Goal: Task Accomplishment & Management: Manage account settings

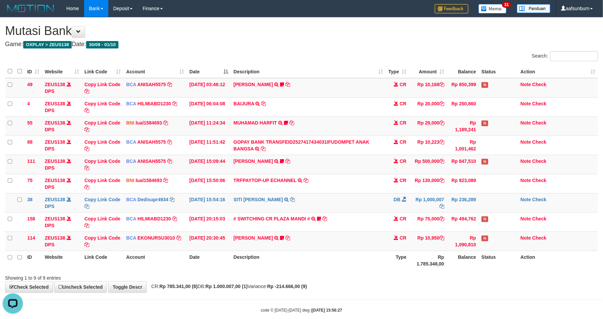
click at [427, 257] on th "Rp 1.785.348,00" at bounding box center [428, 260] width 38 height 19
drag, startPoint x: 374, startPoint y: 153, endPoint x: 605, endPoint y: 164, distance: 231.3
click at [375, 153] on td "GOPAY BANK TRANSFEID2527417434031IFUDOMPET ANAK BANGSA TRSF E-BANKING CR 0110/F…" at bounding box center [308, 145] width 155 height 19
drag, startPoint x: 487, startPoint y: 279, endPoint x: 493, endPoint y: 280, distance: 6.1
click at [492, 280] on div "Showing 1 to 9 of 9 entries" at bounding box center [301, 276] width 603 height 9
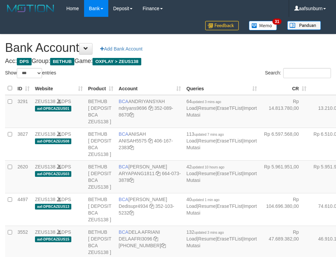
select select "***"
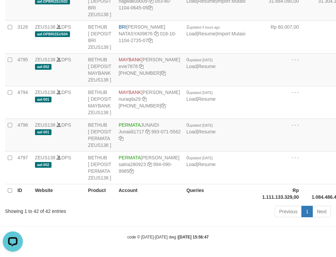
drag, startPoint x: 291, startPoint y: 102, endPoint x: 287, endPoint y: 104, distance: 4.5
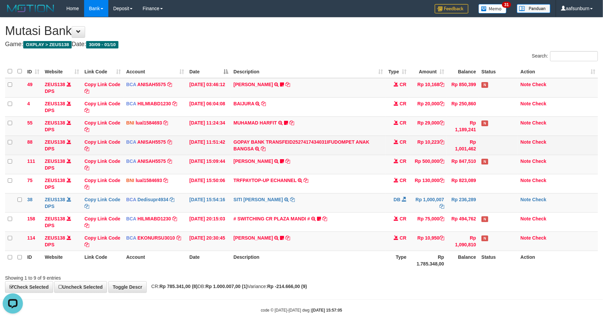
click at [374, 148] on td "GOPAY BANK TRANSFEID2527417434031IFUDOMPET ANAK BANGSA TRSF E-BANKING CR 0110/F…" at bounding box center [308, 145] width 155 height 19
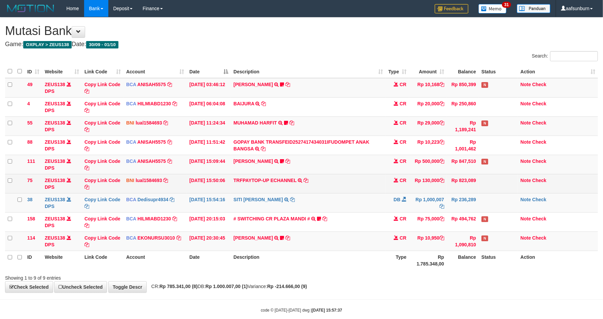
click at [348, 194] on td "SITI [PERSON_NAME] TRSF E-BANKING DB 0110/FTSCY/WS95031 1000007.00SITI [PERSON_…" at bounding box center [308, 202] width 155 height 19
click at [369, 177] on td "TRFPAYTOP-UP ECHANNEL TRF/PAY/TOP-UP ECHANNEL" at bounding box center [308, 183] width 155 height 19
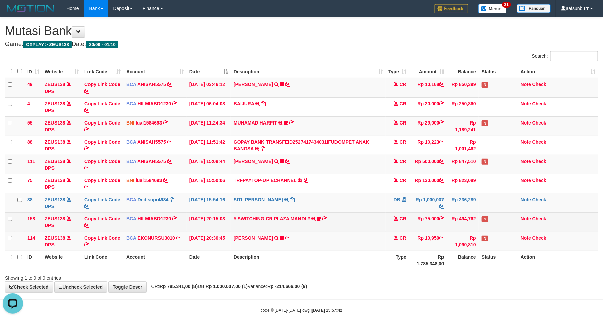
click at [410, 227] on td "Rp 75,000" at bounding box center [428, 221] width 38 height 19
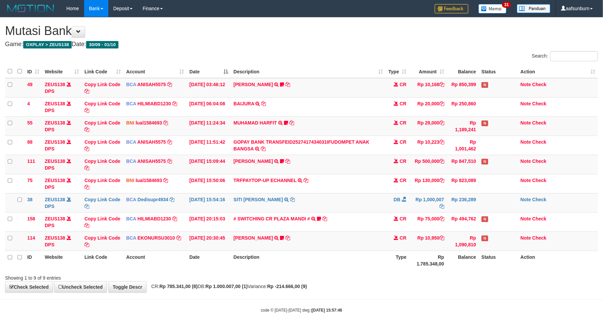
click at [410, 222] on td "Rp 75,000" at bounding box center [428, 221] width 38 height 19
click at [391, 235] on td "CR" at bounding box center [397, 240] width 24 height 19
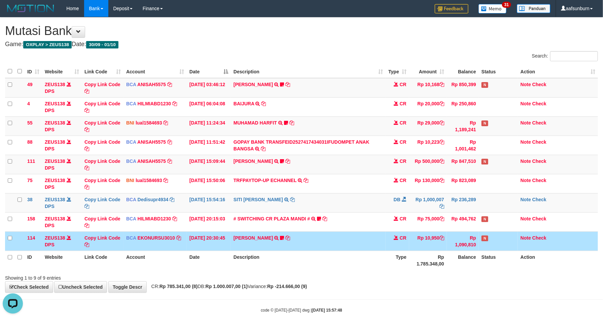
click at [430, 261] on th "Rp 1.785.348,00" at bounding box center [428, 260] width 38 height 19
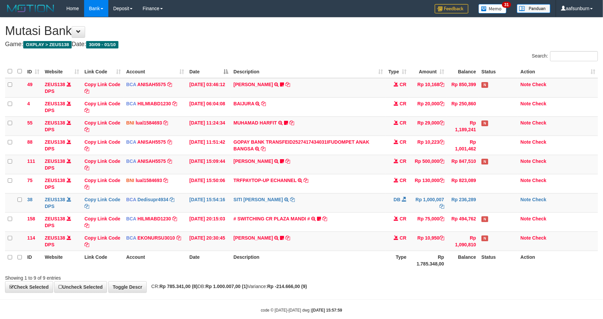
click at [430, 255] on th "Rp 1.785.348,00" at bounding box center [428, 260] width 38 height 19
click at [430, 254] on th "Rp 1.785.348,00" at bounding box center [428, 260] width 38 height 19
click at [430, 253] on th "Rp 1.785.348,00" at bounding box center [428, 260] width 38 height 19
click at [430, 251] on td "Rp 10,950" at bounding box center [428, 240] width 38 height 19
click at [420, 265] on th "Rp 1.785.348,00" at bounding box center [428, 260] width 38 height 19
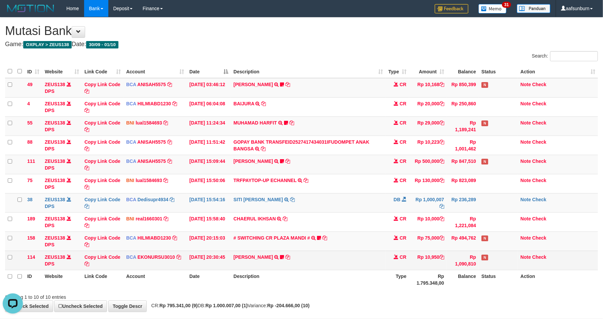
click at [438, 265] on td "Rp 10,950" at bounding box center [428, 260] width 38 height 19
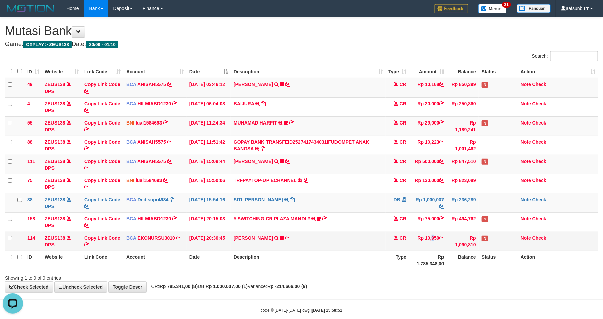
click at [419, 242] on td "Rp 10,950" at bounding box center [428, 240] width 38 height 19
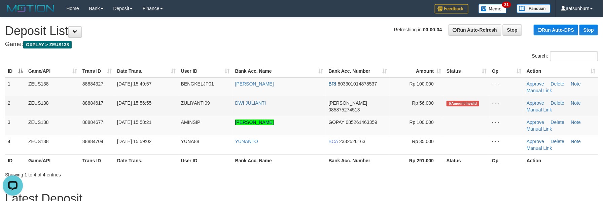
click at [295, 100] on td "DWI JULIANTI" at bounding box center [279, 106] width 94 height 19
click at [294, 100] on td "DWI JULIANTI" at bounding box center [279, 106] width 94 height 19
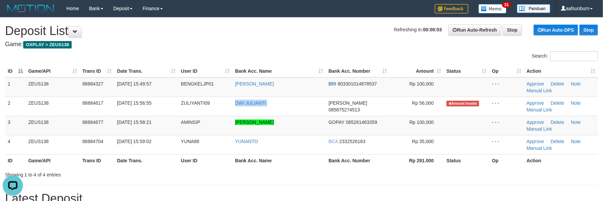
copy tr "DWI JULIANTI"
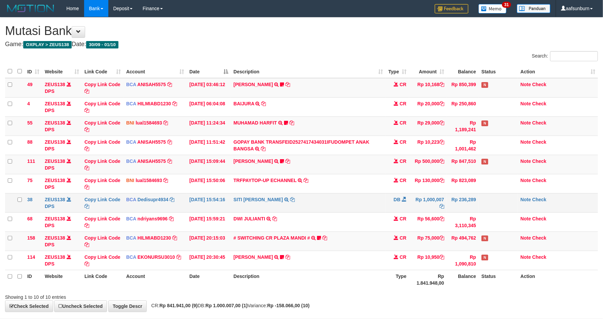
click at [379, 206] on td "SITI [PERSON_NAME] TRSF E-BANKING DB 0110/FTSCY/WS95031 1000007.00SITI [PERSON_…" at bounding box center [308, 202] width 155 height 19
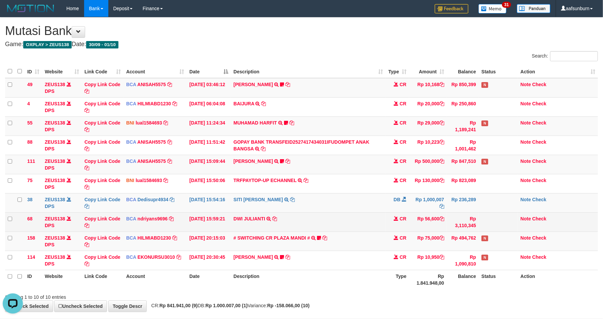
click at [528, 223] on td "Note Check" at bounding box center [558, 221] width 80 height 19
click at [531, 220] on td "Note Check" at bounding box center [558, 221] width 80 height 19
click at [517, 221] on td at bounding box center [498, 221] width 39 height 19
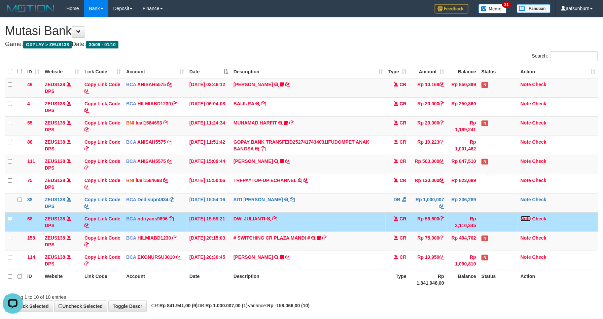
click at [523, 218] on link "Note" at bounding box center [525, 218] width 10 height 5
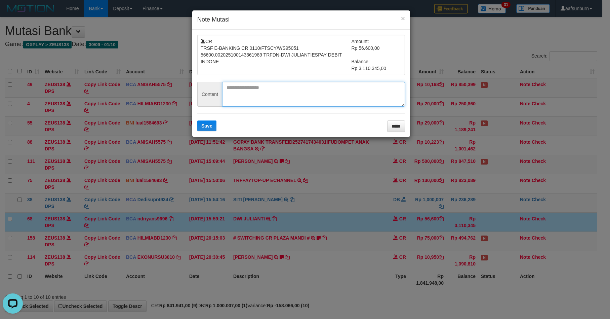
click at [255, 100] on textarea at bounding box center [313, 94] width 183 height 25
paste textarea "**********"
type textarea "**********"
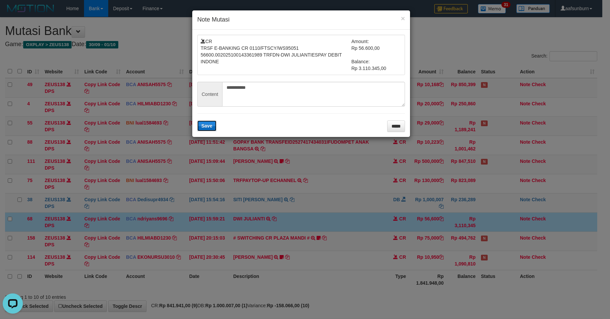
click at [205, 124] on button "Save" at bounding box center [206, 125] width 19 height 11
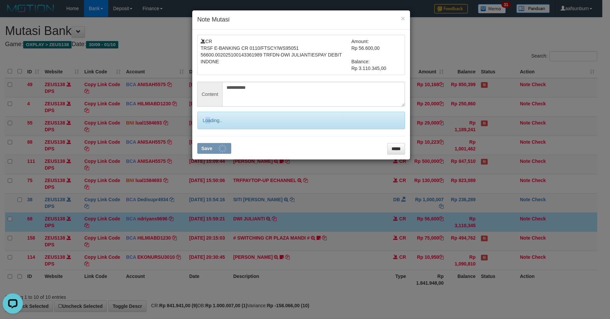
drag, startPoint x: 206, startPoint y: 124, endPoint x: 605, endPoint y: 181, distance: 402.9
click at [212, 125] on div "Loading.." at bounding box center [301, 120] width 208 height 17
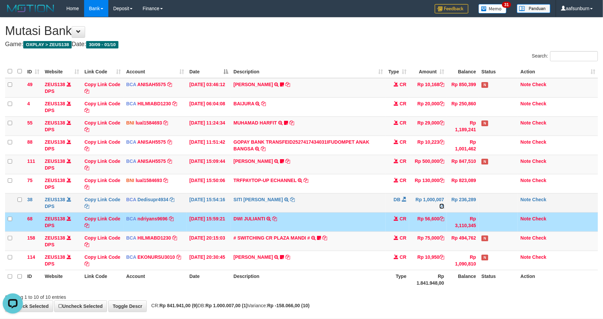
click at [442, 206] on icon at bounding box center [441, 206] width 5 height 5
copy div "oa"
click at [442, 206] on icon at bounding box center [441, 206] width 5 height 5
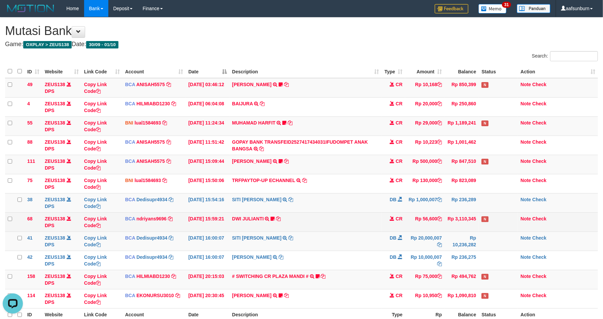
click at [372, 220] on td "DWI JULIANTI TRSF E-BANKING CR 0110/FTSCY/WS95051 56600.002025100143361989 TRFD…" at bounding box center [305, 221] width 152 height 19
drag, startPoint x: 372, startPoint y: 220, endPoint x: 390, endPoint y: 230, distance: 20.5
click at [373, 221] on td "DWI JULIANTI TRSF E-BANKING CR 0110/FTSCY/WS95051 56600.002025100143361989 TRFD…" at bounding box center [305, 221] width 152 height 19
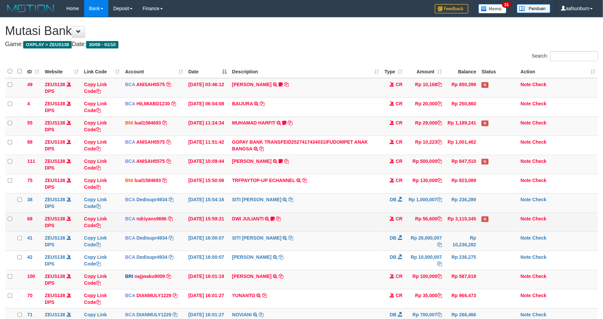
click at [337, 227] on td "DWI JULIANTI TRSF E-BANKING CR 0110/FTSCY/WS95051 56600.002025100143361989 TRFD…" at bounding box center [305, 221] width 152 height 19
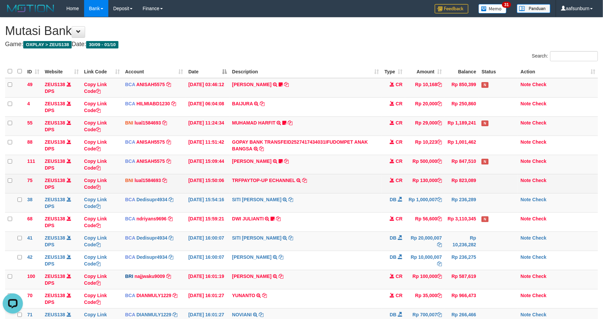
click at [277, 177] on td "TRFPAYTOP-UP ECHANNEL TRF/PAY/TOP-UP ECHANNEL" at bounding box center [305, 183] width 152 height 19
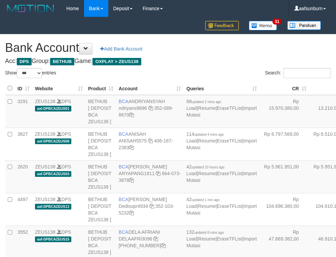
select select "***"
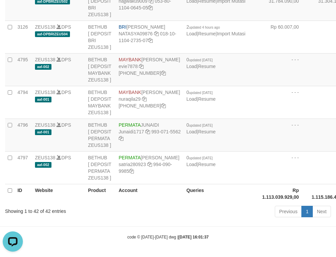
drag, startPoint x: 249, startPoint y: 61, endPoint x: 243, endPoint y: 63, distance: 6.5
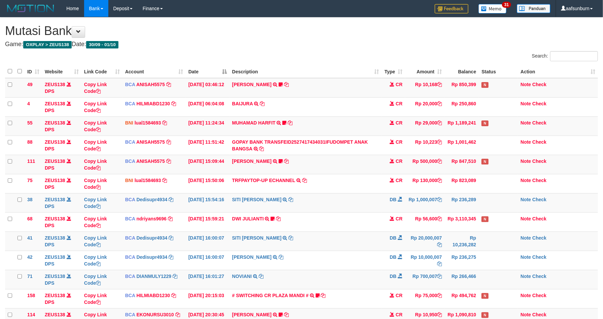
click at [277, 177] on td "TRFPAYTOP-UP ECHANNEL TRF/PAY/TOP-UP ECHANNEL" at bounding box center [305, 183] width 152 height 19
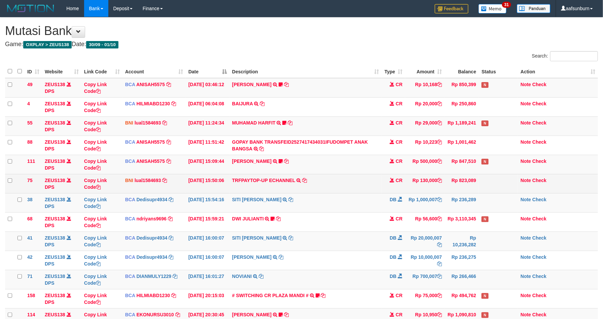
click at [427, 179] on td "Rp 130,000" at bounding box center [424, 183] width 39 height 19
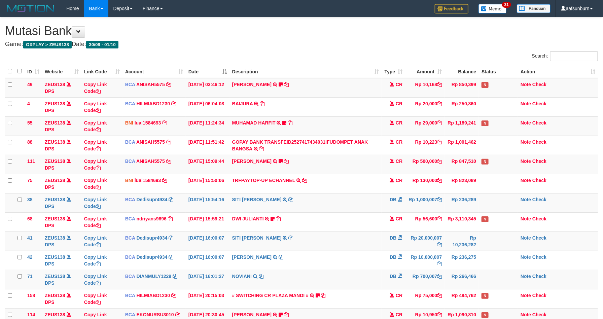
copy td "130,000"
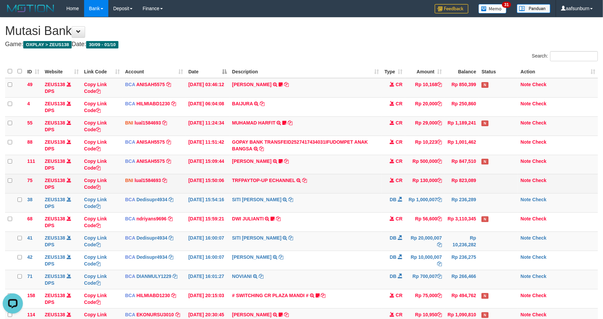
click at [430, 179] on td "Rp 130,000" at bounding box center [424, 183] width 39 height 19
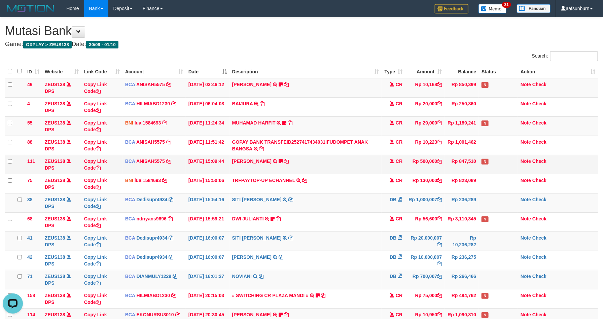
click at [265, 158] on td "KAREN ADELIN MARTH TRSF E-BANKING CR 0110/FTSCY/WS95031 500000.00KAREN ADELIN M…" at bounding box center [305, 164] width 152 height 19
click at [262, 163] on link "KAREN ADELIN MARTH" at bounding box center [251, 160] width 39 height 5
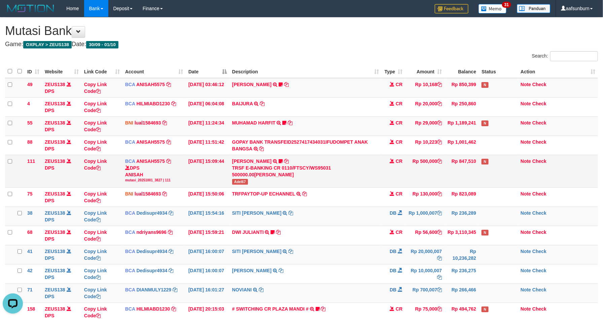
click at [246, 182] on span "Adel67" at bounding box center [240, 182] width 16 height 6
click at [236, 184] on span "Adel67" at bounding box center [240, 182] width 16 height 6
copy span "Adel67"
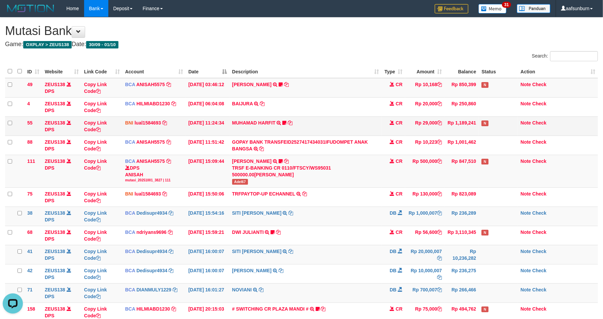
click at [399, 133] on td "CR" at bounding box center [393, 125] width 24 height 19
click at [398, 132] on td "CR" at bounding box center [393, 125] width 24 height 19
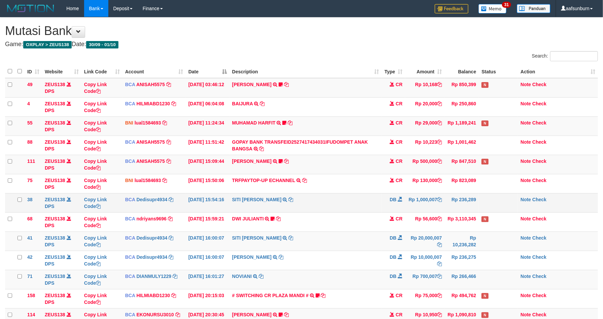
click at [387, 196] on td "DB" at bounding box center [393, 202] width 24 height 19
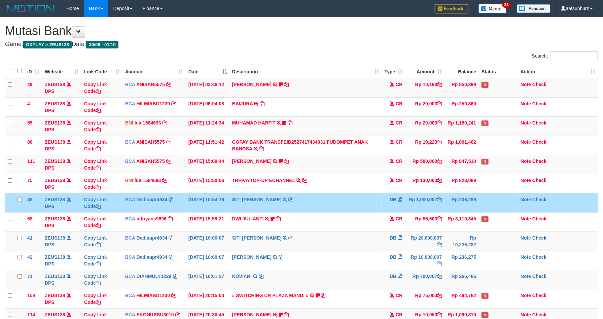
click at [385, 196] on td "DB" at bounding box center [393, 202] width 24 height 19
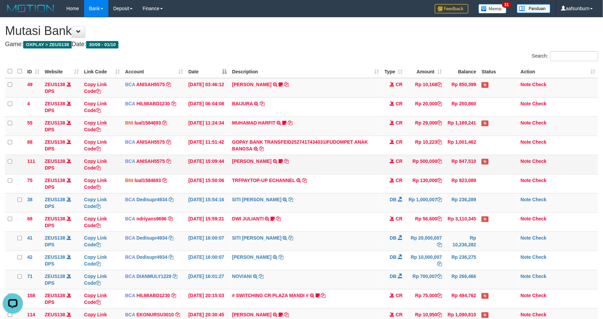
click at [392, 174] on td "CR" at bounding box center [393, 164] width 24 height 19
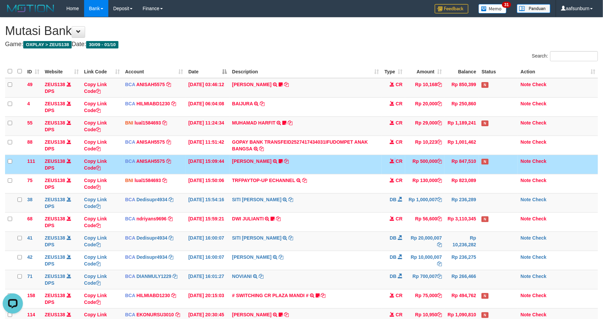
click at [392, 174] on td "CR" at bounding box center [393, 164] width 24 height 19
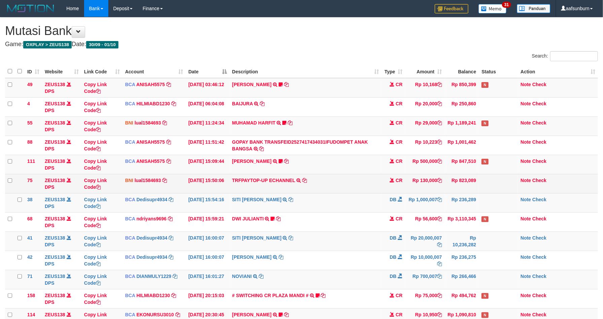
click at [336, 184] on td "TRFPAYTOP-UP ECHANNEL TRF/PAY/TOP-UP ECHANNEL" at bounding box center [305, 183] width 152 height 19
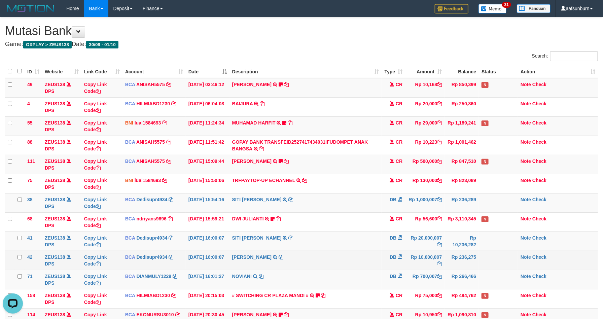
drag, startPoint x: 336, startPoint y: 184, endPoint x: 452, endPoint y: 253, distance: 134.7
click at [346, 191] on td "TRFPAYTOP-UP ECHANNEL TRF/PAY/TOP-UP ECHANNEL" at bounding box center [305, 183] width 152 height 19
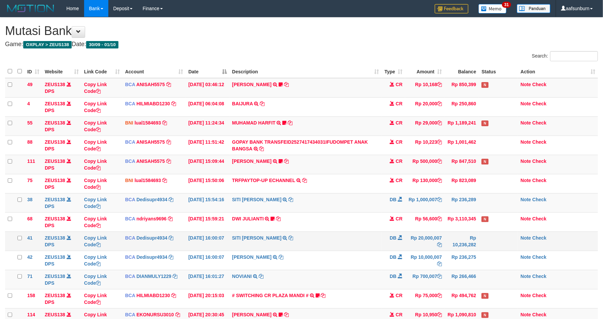
click at [412, 242] on td "Rp 20,000,007" at bounding box center [424, 240] width 39 height 19
drag, startPoint x: 456, startPoint y: 210, endPoint x: 454, endPoint y: 207, distance: 3.6
click at [455, 208] on td "Rp 236,289" at bounding box center [461, 202] width 34 height 19
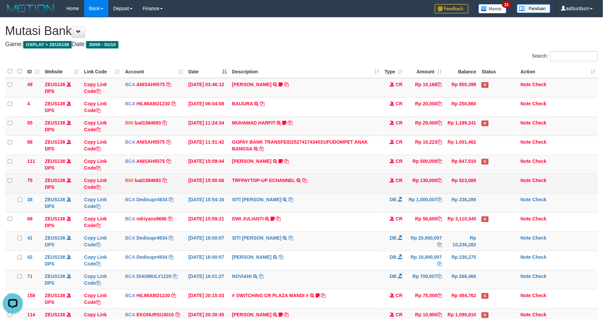
drag, startPoint x: 320, startPoint y: 183, endPoint x: 324, endPoint y: 182, distance: 4.1
click at [320, 183] on td "TRFPAYTOP-UP ECHANNEL TRF/PAY/TOP-UP ECHANNEL" at bounding box center [305, 183] width 152 height 19
drag, startPoint x: 328, startPoint y: 182, endPoint x: 343, endPoint y: 185, distance: 15.4
click at [339, 184] on td "TRFPAYTOP-UP ECHANNEL TRF/PAY/TOP-UP ECHANNEL" at bounding box center [305, 183] width 152 height 19
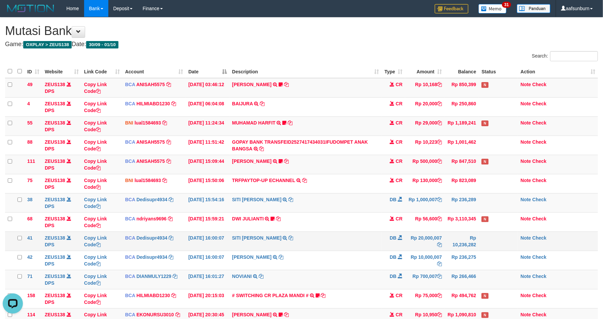
click at [371, 241] on td "SITI NURLITA SAPIT TRSF E-BANKING DB 0110/FTSCY/WS95271 20000007.00SITI NURLITA…" at bounding box center [305, 240] width 152 height 19
click at [381, 251] on tr "41 ZEUS138 DPS Copy Link Code BCA Dedisupr4934 DPS DEDI SUPRATMAN mutasi_202510…" at bounding box center [301, 240] width 593 height 19
click at [479, 248] on tr "41 ZEUS138 DPS Copy Link Code BCA Dedisupr4934 DPS DEDI SUPRATMAN mutasi_202510…" at bounding box center [301, 240] width 593 height 19
click at [455, 239] on td "Rp 10,236,282" at bounding box center [461, 240] width 34 height 19
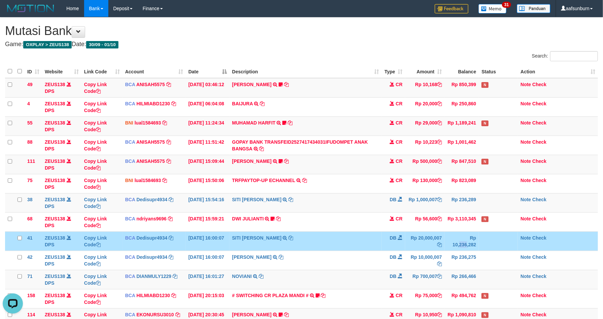
drag, startPoint x: 455, startPoint y: 239, endPoint x: 453, endPoint y: 236, distance: 3.9
click at [455, 239] on td "Rp 10,236,282" at bounding box center [461, 240] width 34 height 19
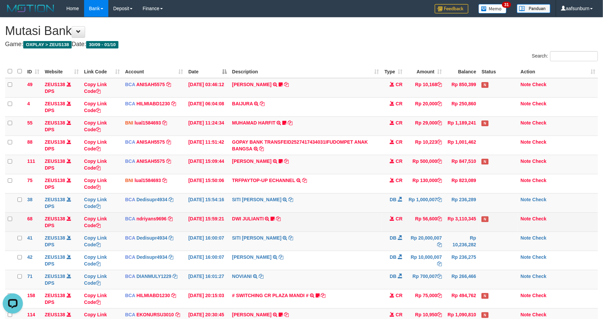
click at [448, 231] on td "Rp 3,110,345" at bounding box center [461, 221] width 34 height 19
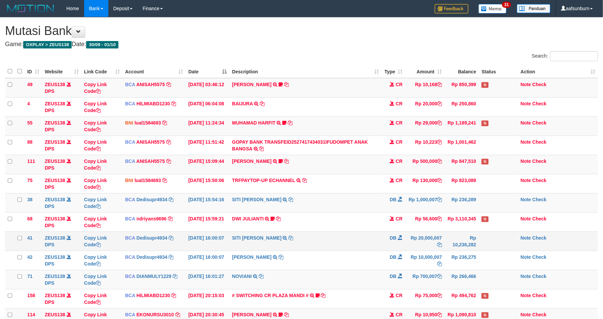
click at [430, 245] on td "Rp 20,000,007" at bounding box center [424, 240] width 39 height 19
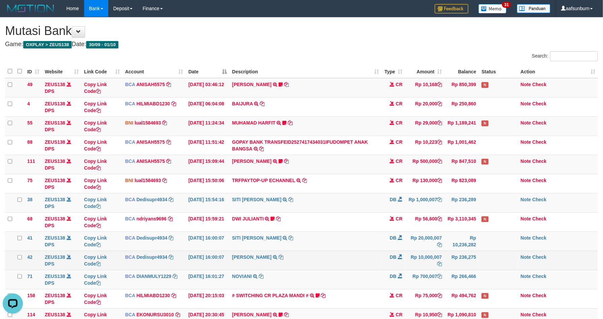
click at [474, 261] on td "Rp 236,275" at bounding box center [461, 260] width 34 height 19
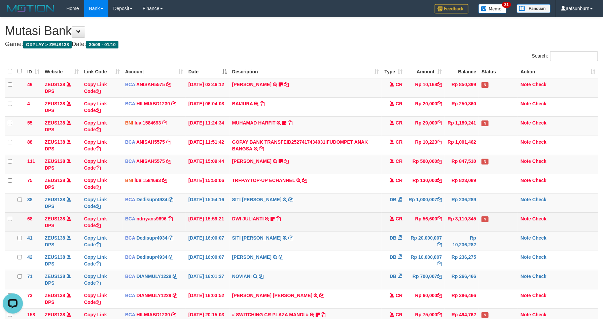
click at [387, 221] on td "CR" at bounding box center [393, 221] width 24 height 19
click at [343, 229] on td "DWI JULIANTI TRSF E-BANKING CR 0110/FTSCY/WS95051 56600.002025100143361989 TRFD…" at bounding box center [305, 221] width 152 height 19
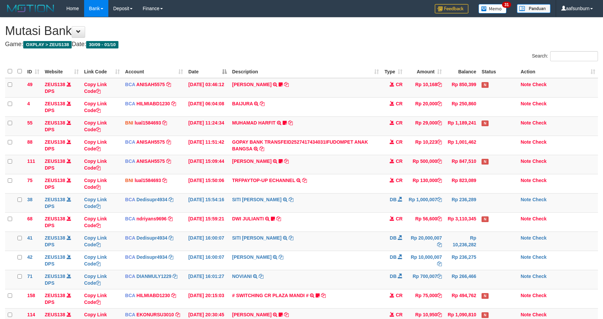
click at [345, 230] on td "DWI JULIANTI TRSF E-BANKING CR 0110/FTSCY/WS95051 56600.002025100143361989 TRFD…" at bounding box center [305, 221] width 152 height 19
click at [347, 221] on td "DWI JULIANTI TRSF E-BANKING CR 0110/FTSCY/WS95051 56600.002025100143361989 TRFD…" at bounding box center [305, 221] width 152 height 19
click at [351, 230] on td "DWI JULIANTI TRSF E-BANKING CR 0110/FTSCY/WS95051 56600.002025100143361989 TRFD…" at bounding box center [305, 221] width 152 height 19
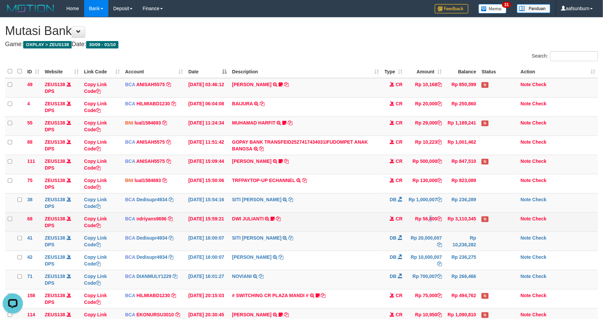
click at [408, 215] on td "Rp 56,600" at bounding box center [424, 221] width 39 height 19
click at [421, 215] on td "Rp 56,600" at bounding box center [424, 221] width 39 height 19
click at [421, 214] on td "Rp 56,600" at bounding box center [424, 221] width 39 height 19
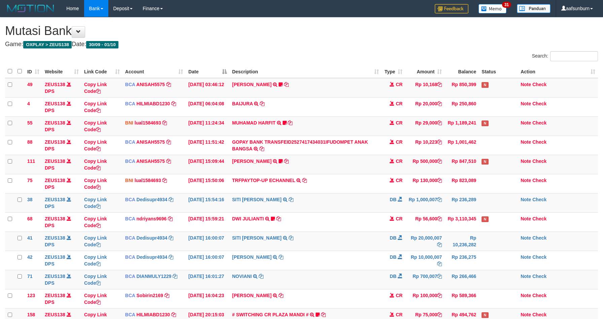
scroll to position [110, 0]
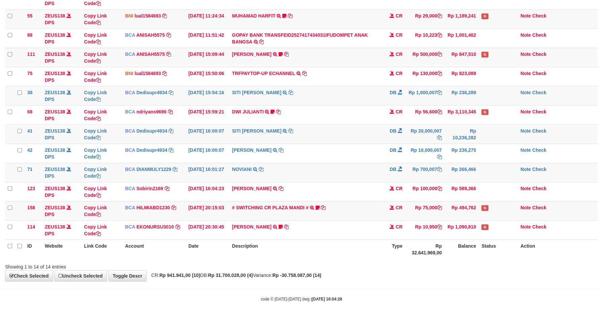
drag, startPoint x: 431, startPoint y: 235, endPoint x: 431, endPoint y: 239, distance: 4.0
click at [431, 239] on table "ID Website Link Code Account Date Description Type Amount Balance Status Action…" at bounding box center [301, 108] width 593 height 301
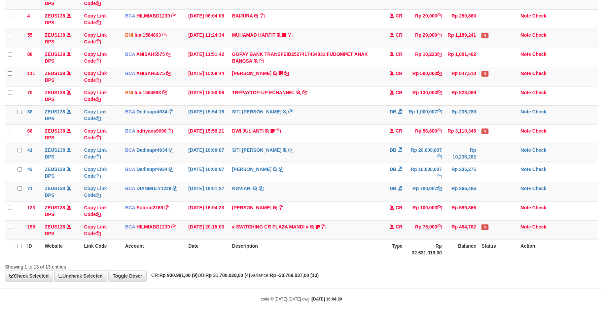
scroll to position [90, 0]
drag, startPoint x: 409, startPoint y: 244, endPoint x: 609, endPoint y: 248, distance: 200.5
click at [418, 244] on tr "ID Website Link Code Account Date Description Type Rp 32.631.019,00 Balance Sta…" at bounding box center [301, 248] width 593 height 19
click at [411, 247] on th "Rp 32.631.019,00" at bounding box center [424, 248] width 39 height 19
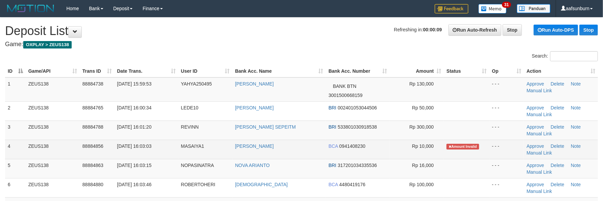
click at [282, 151] on td "AYU RUKMINI" at bounding box center [279, 149] width 94 height 19
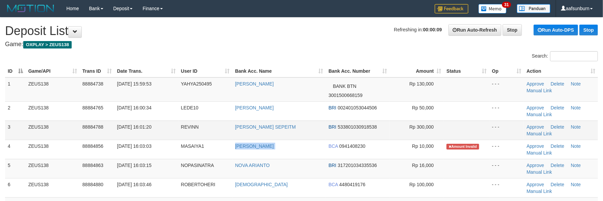
copy tr "AYU RUKMINI"
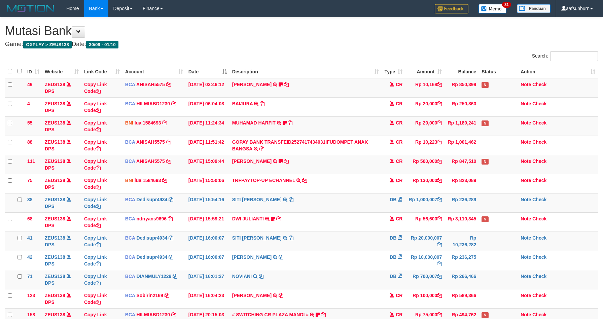
scroll to position [90, 0]
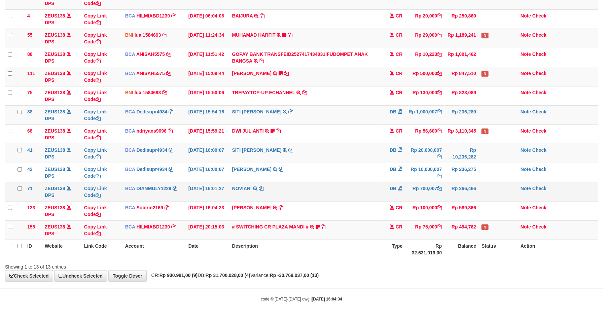
click at [396, 195] on td "DB" at bounding box center [393, 191] width 24 height 19
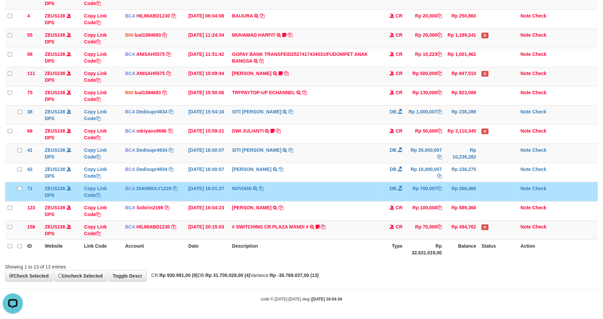
scroll to position [0, 0]
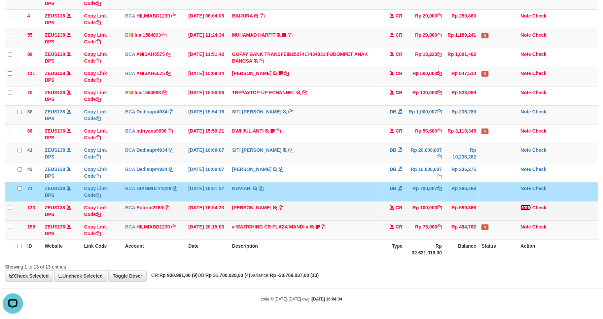
click at [526, 207] on link "Note" at bounding box center [525, 207] width 10 height 5
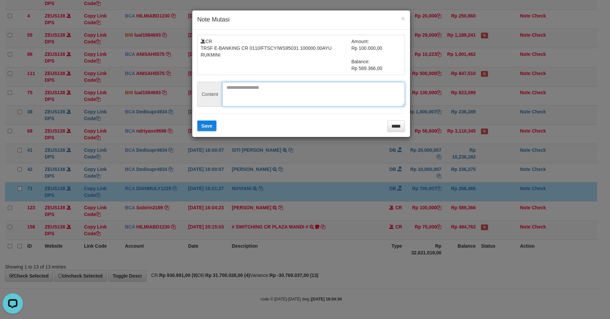
click at [254, 101] on textarea at bounding box center [313, 94] width 183 height 25
paste textarea "********"
type textarea "********"
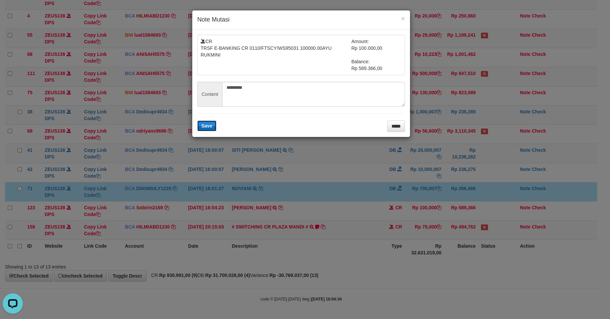
click at [198, 124] on button "Save" at bounding box center [206, 125] width 19 height 11
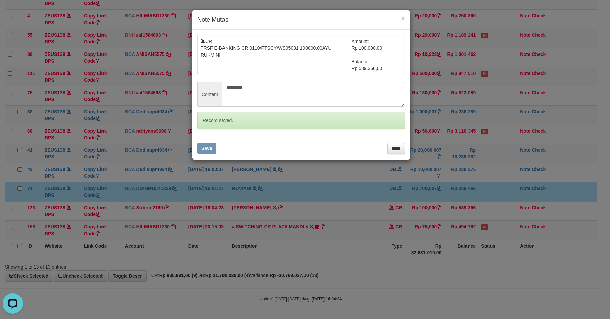
click at [202, 125] on div "Record saved." at bounding box center [301, 120] width 208 height 17
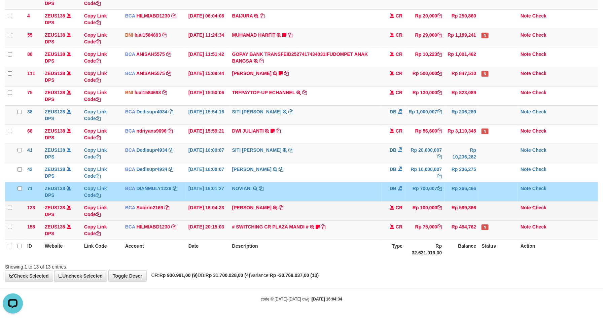
click at [359, 202] on td "AYU RUKMINI TRSF E-BANKING CR 0110/FTSCY/WS95031 100000.00AYU RUKMINI" at bounding box center [305, 210] width 152 height 19
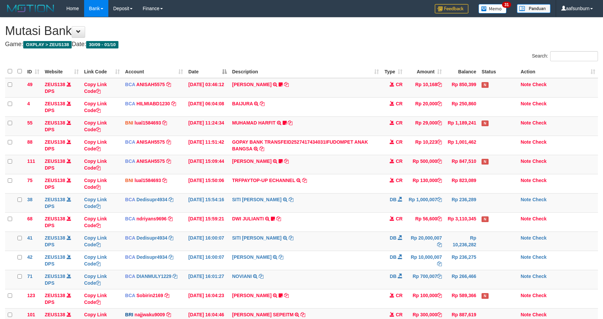
scroll to position [90, 0]
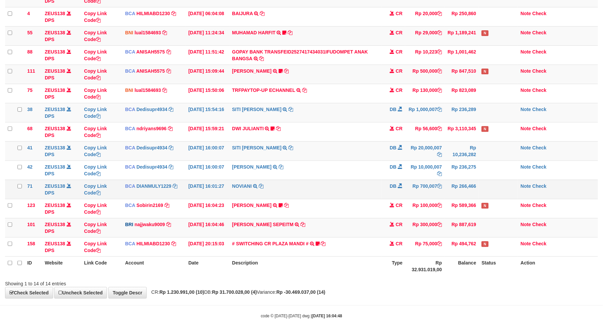
click at [385, 186] on td "DB" at bounding box center [393, 189] width 24 height 19
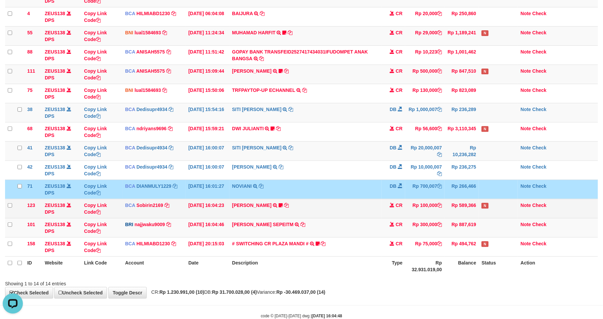
scroll to position [0, 0]
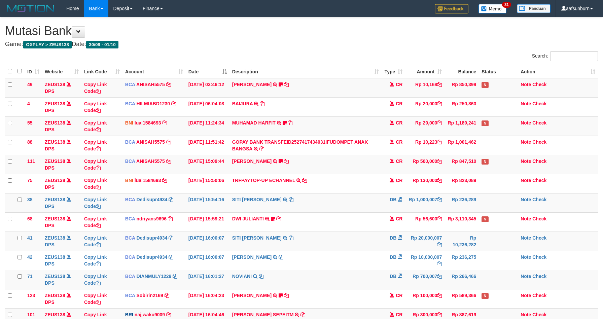
scroll to position [90, 0]
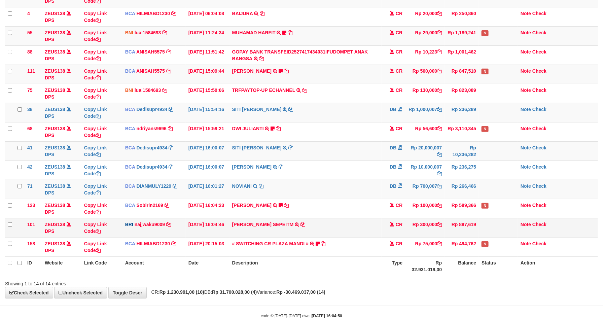
drag, startPoint x: 399, startPoint y: 223, endPoint x: 441, endPoint y: 226, distance: 42.5
click at [399, 223] on span "CR" at bounding box center [399, 224] width 7 height 5
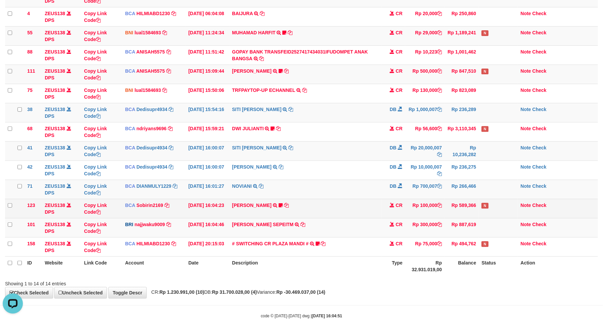
click at [448, 210] on td "Rp 589,366" at bounding box center [461, 208] width 34 height 19
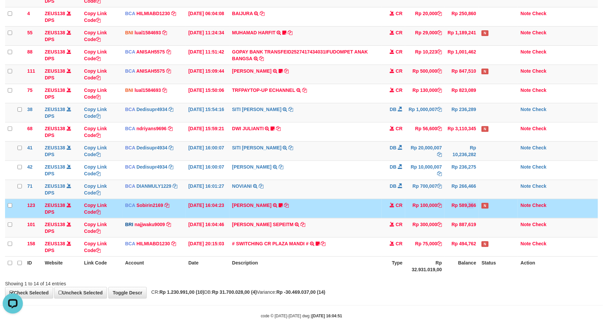
click at [448, 210] on td "Rp 589,366" at bounding box center [461, 208] width 34 height 19
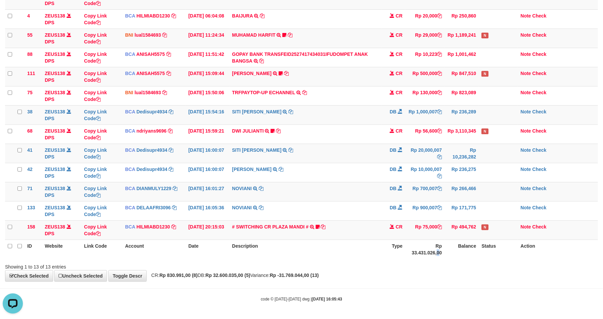
click at [438, 253] on th "Rp 33.431.026,00" at bounding box center [424, 248] width 39 height 19
click at [511, 235] on td "N" at bounding box center [498, 229] width 39 height 19
click at [515, 232] on td "N" at bounding box center [498, 229] width 39 height 19
click at [514, 232] on td "N" at bounding box center [498, 229] width 39 height 19
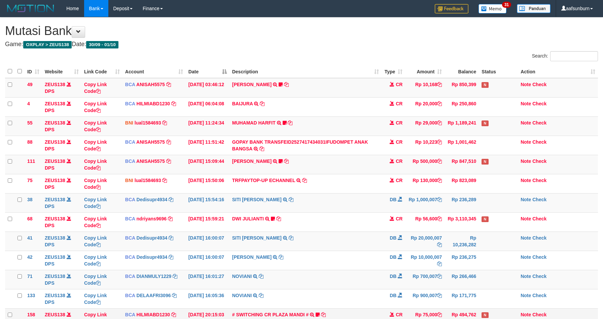
scroll to position [90, 0]
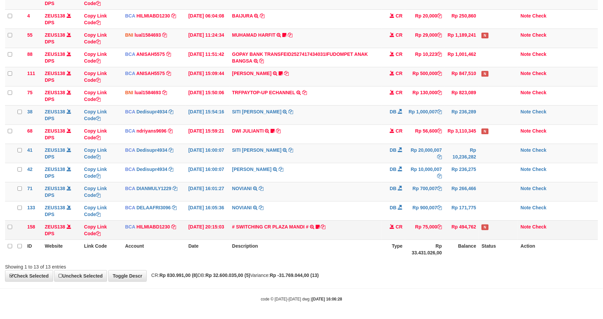
drag, startPoint x: 477, startPoint y: 228, endPoint x: 488, endPoint y: 223, distance: 12.7
click at [478, 226] on td "Rp 494,762" at bounding box center [461, 229] width 34 height 19
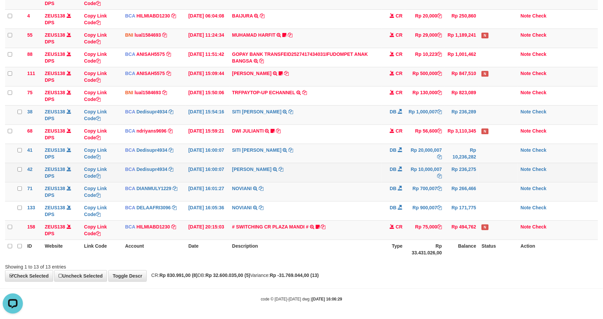
click at [420, 172] on td "Rp 10,000,007" at bounding box center [424, 172] width 39 height 19
click at [351, 166] on td "DEDI SUPRIYADI TRSF E-BANKING DB 0110/FTSCY/WS95271 10000007.00DEDI SUPRIYADI" at bounding box center [305, 172] width 152 height 19
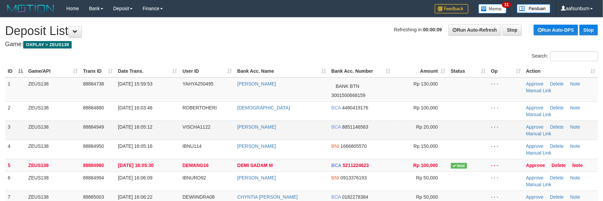
click at [420, 138] on td "Rp 20,000" at bounding box center [420, 129] width 55 height 19
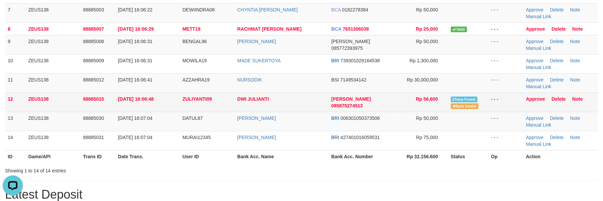
click at [440, 94] on td "Rp 56,600" at bounding box center [420, 101] width 55 height 19
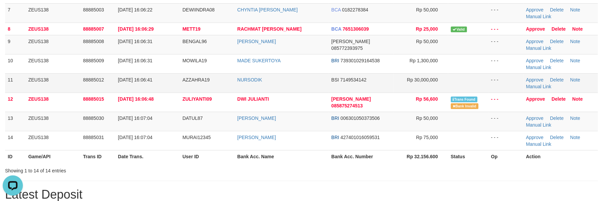
click at [432, 85] on td "Rp 30,000,000" at bounding box center [420, 82] width 55 height 19
copy span "30,000,000"
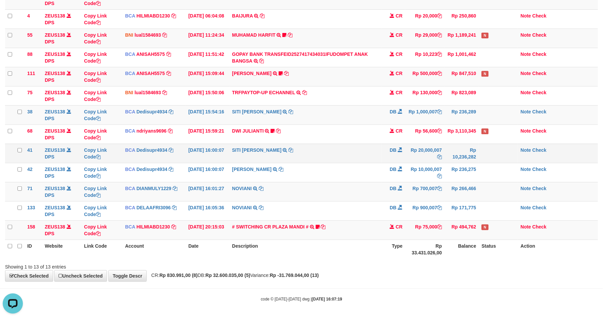
click at [383, 144] on td "DB" at bounding box center [393, 153] width 24 height 19
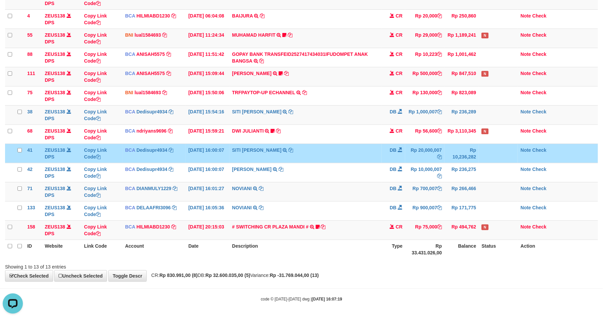
click at [384, 144] on td "DB" at bounding box center [393, 153] width 24 height 19
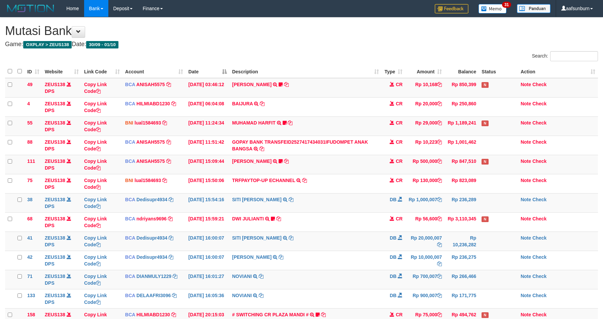
scroll to position [90, 0]
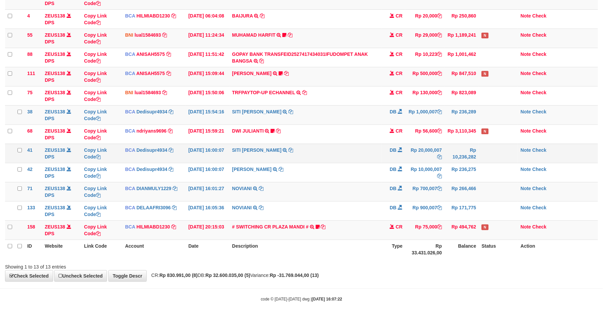
click at [298, 148] on td "SITI [PERSON_NAME] TRSF E-BANKING DB 0110/FTSCY/WS95271 20000007.00SITI [PERSON…" at bounding box center [305, 153] width 152 height 19
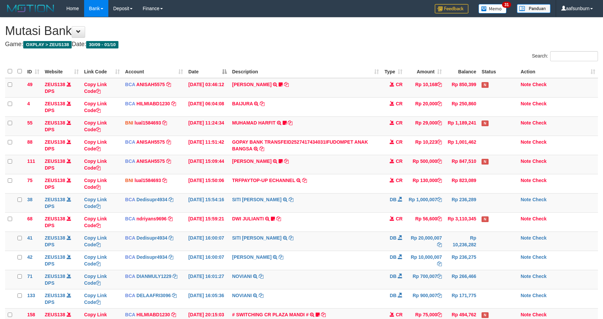
scroll to position [90, 0]
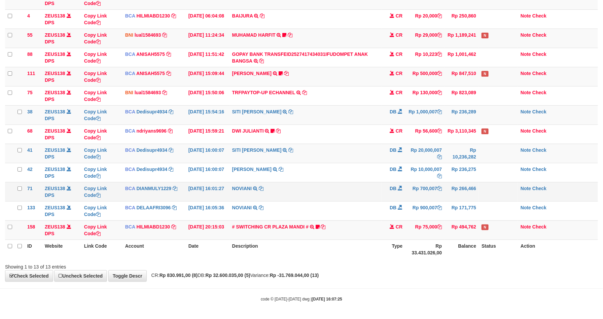
click at [371, 183] on td "NOVIANI TRSF E-BANKING DB 0110/FTSCY/WS95031 700007.00NOVIANI" at bounding box center [305, 191] width 152 height 19
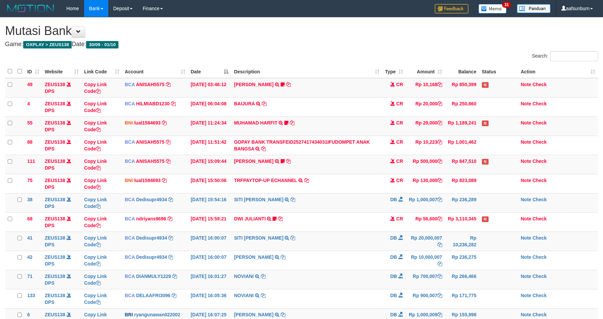
scroll to position [90, 0]
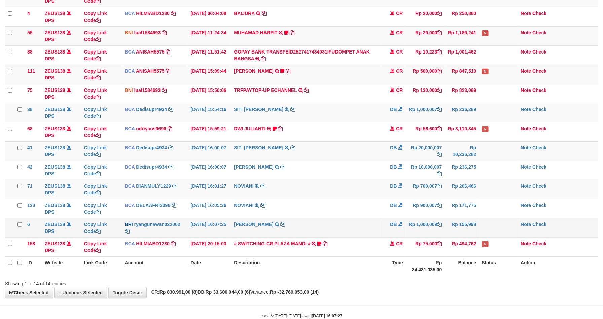
drag, startPoint x: 358, startPoint y: 227, endPoint x: 407, endPoint y: 230, distance: 48.5
click at [358, 227] on td "RYAN GUNAWAN TRANSFER NBMB RYAN GUNAWAN TO FARIDA DIANAH" at bounding box center [306, 227] width 151 height 19
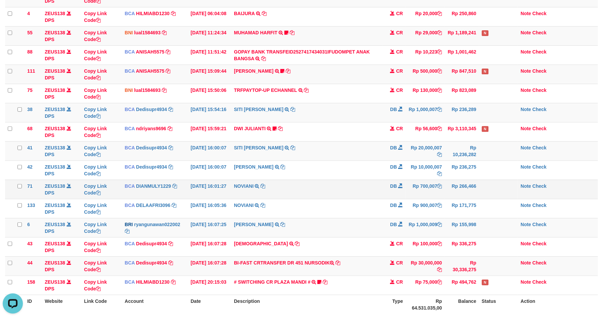
click at [578, 190] on td "Note Check" at bounding box center [558, 189] width 80 height 19
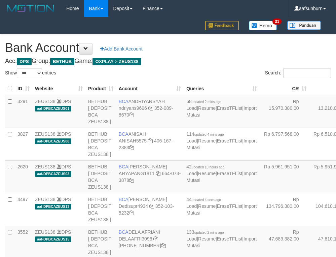
select select "***"
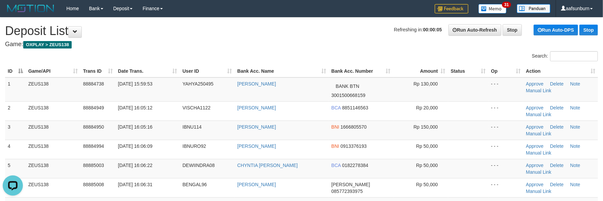
click at [456, 77] on th "Status" at bounding box center [468, 71] width 40 height 12
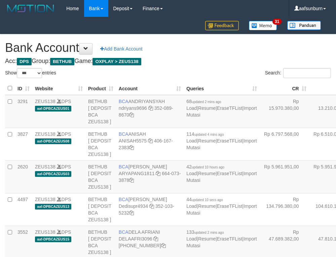
select select "***"
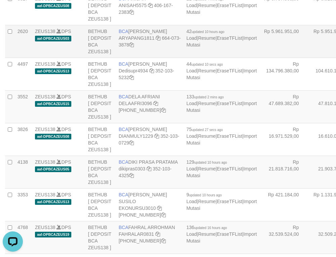
drag, startPoint x: 255, startPoint y: 84, endPoint x: 244, endPoint y: 87, distance: 11.5
click at [309, 58] on td "Rp 5.951.944,00" at bounding box center [333, 41] width 49 height 33
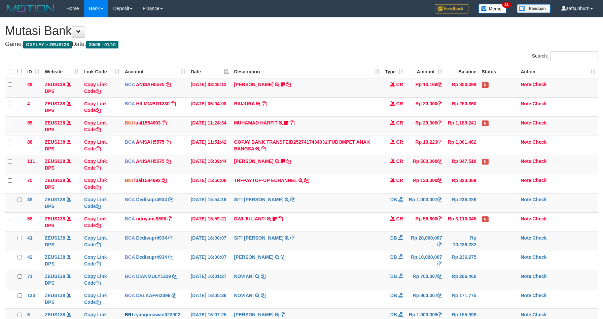
scroll to position [100, 0]
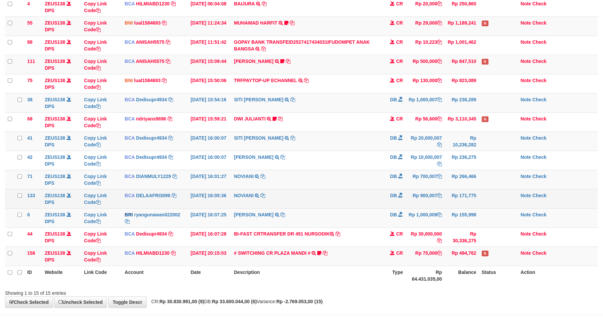
drag, startPoint x: 0, startPoint y: 0, endPoint x: 498, endPoint y: 198, distance: 536.4
click at [499, 198] on td at bounding box center [498, 198] width 39 height 19
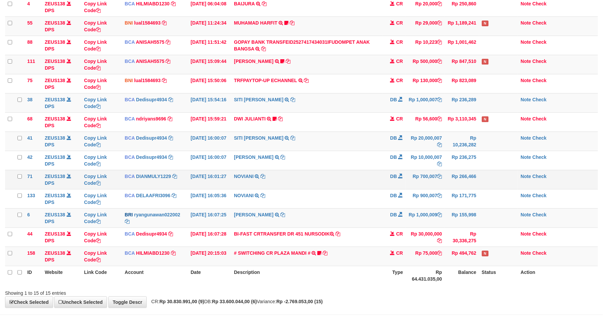
scroll to position [90, 0]
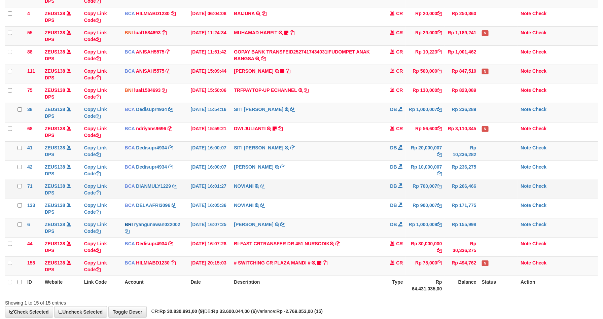
click at [345, 190] on td "NOVIANI TRSF E-BANKING DB 0110/FTSCY/WS95031 700007.00NOVIANI" at bounding box center [306, 189] width 151 height 19
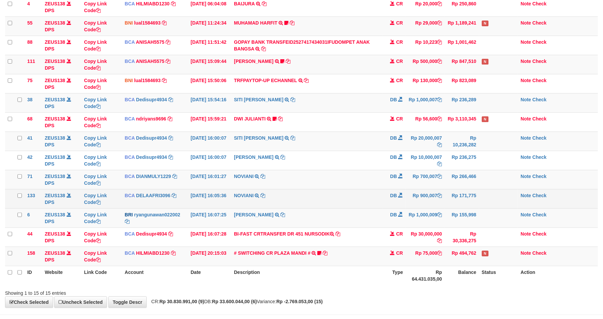
click at [309, 199] on tbody "49 ZEUS138 DPS Copy Link Code BCA ANISAH5575 DPS ANISAH mutasi_20251001_3827 | …" at bounding box center [301, 122] width 593 height 288
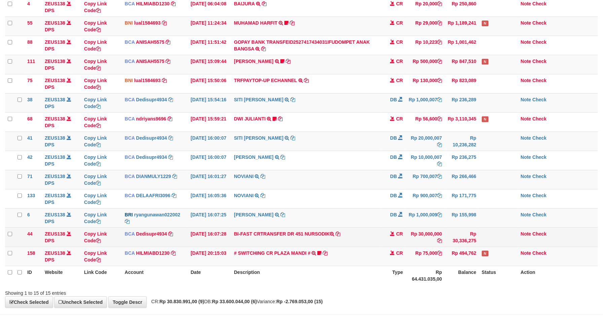
click at [423, 238] on td "Rp 30,000,000" at bounding box center [425, 236] width 39 height 19
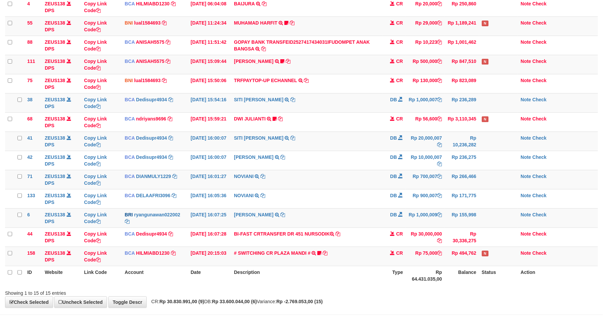
copy td "30,000,000"
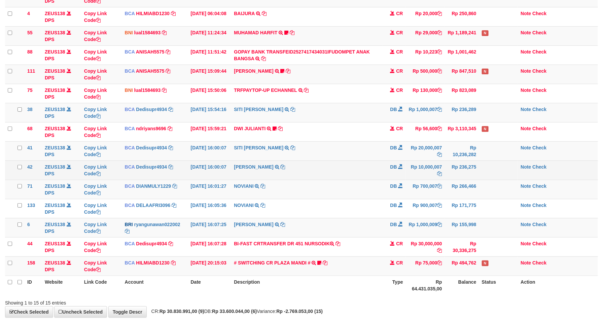
click at [368, 178] on td "DEDI SUPRIYADI TRSF E-BANKING DB 0110/FTSCY/WS95271 10000007.00DEDI SUPRIYADI" at bounding box center [306, 169] width 151 height 19
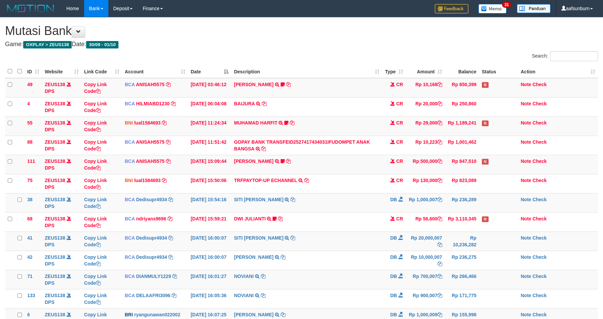
click at [337, 270] on td "NOVIANI TRSF E-BANKING DB 0110/FTSCY/WS95031 700007.00NOVIANI" at bounding box center [306, 279] width 151 height 19
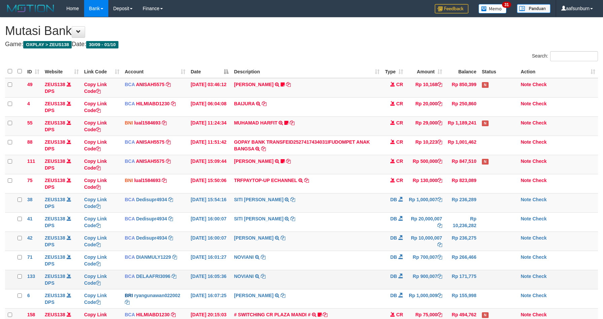
scroll to position [90, 0]
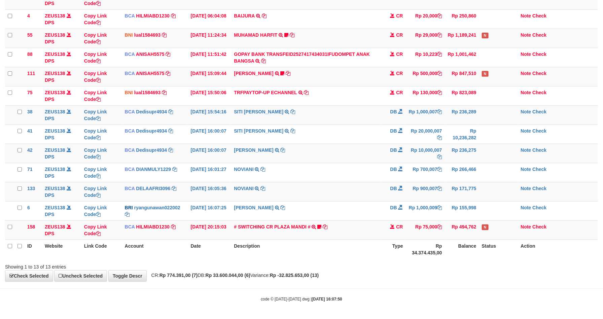
click at [333, 188] on td "NOVIANI TRSF E-BANKING DB 0110/FTSCY/WS95031 900007.00NOVIANI" at bounding box center [306, 191] width 151 height 19
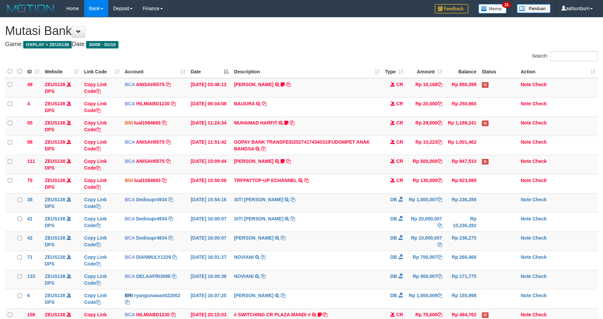
scroll to position [90, 0]
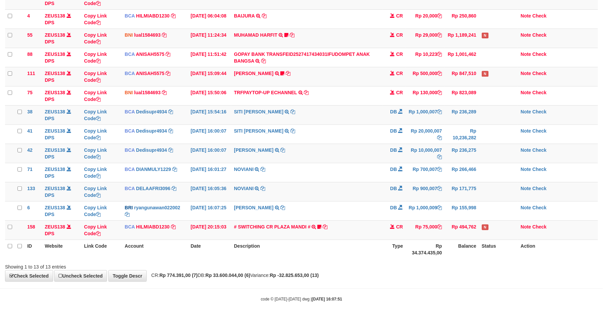
click at [333, 188] on td "NOVIANI TRSF E-BANKING DB 0110/FTSCY/WS95031 900007.00NOVIANI" at bounding box center [306, 191] width 151 height 19
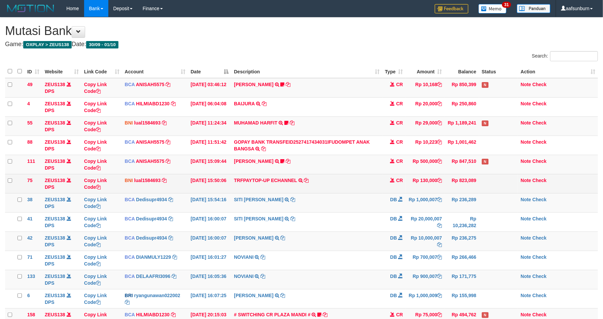
click at [331, 185] on td "TRFPAYTOP-UP ECHANNEL TRF/PAY/TOP-UP ECHANNEL" at bounding box center [306, 183] width 151 height 19
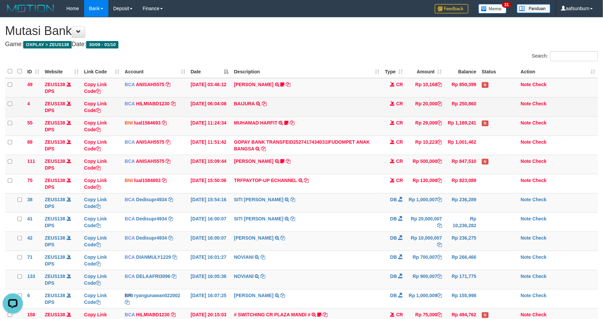
click at [385, 104] on td "CR" at bounding box center [394, 106] width 24 height 19
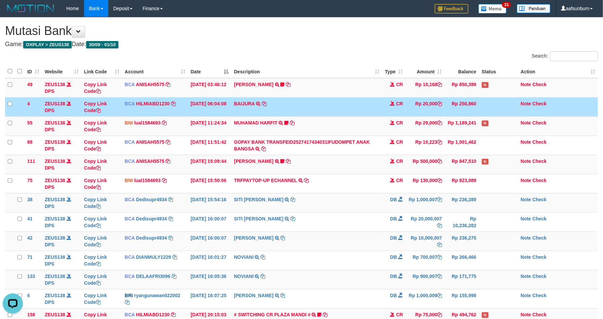
click at [384, 104] on td "CR" at bounding box center [394, 106] width 24 height 19
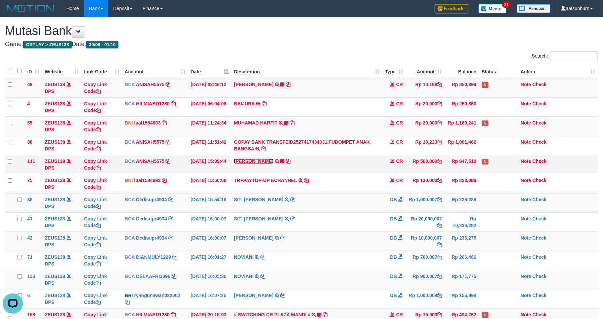
click at [262, 163] on link "[PERSON_NAME]" at bounding box center [253, 160] width 39 height 5
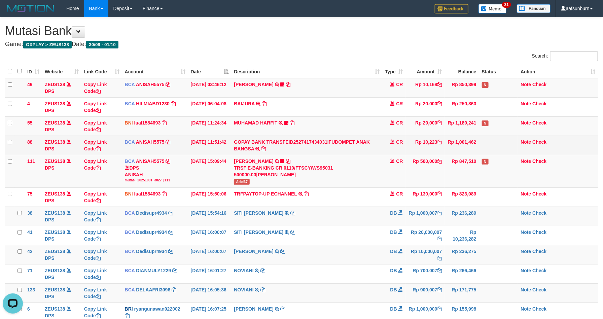
drag, startPoint x: 381, startPoint y: 158, endPoint x: 491, endPoint y: 146, distance: 110.7
click at [383, 158] on tr "111 ZEUS138 DPS Copy Link Code BCA ANISAH5575 DPS ANISAH mutasi_20251001_3827 |…" at bounding box center [301, 171] width 593 height 33
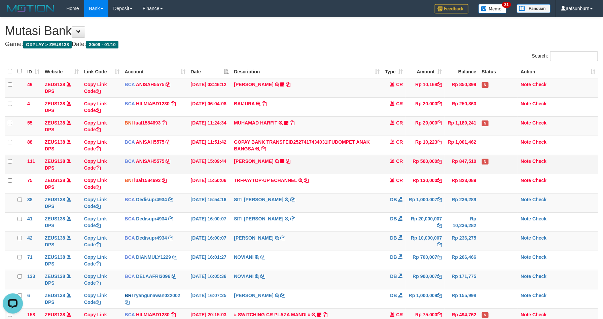
click at [420, 156] on td "Rp 500,000" at bounding box center [425, 164] width 39 height 19
click at [419, 156] on td "Rp 500,000" at bounding box center [425, 164] width 39 height 19
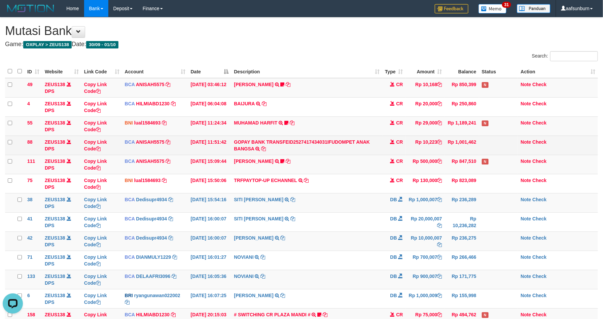
click at [420, 154] on td "Rp 10,223" at bounding box center [425, 145] width 39 height 19
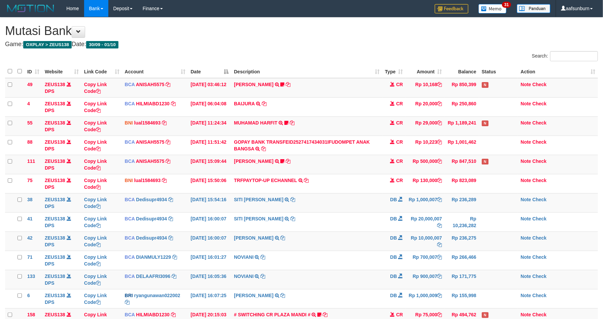
click at [428, 151] on td "Rp 10,223" at bounding box center [425, 145] width 39 height 19
click at [450, 164] on td "Rp 847,510" at bounding box center [462, 164] width 34 height 19
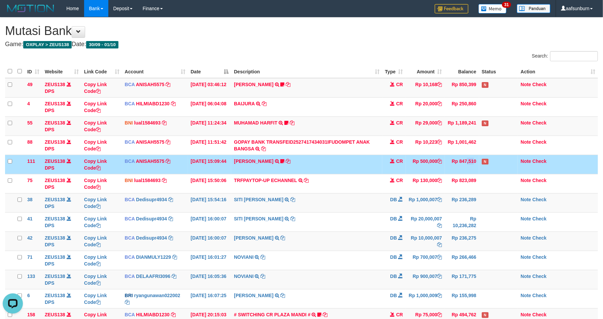
drag, startPoint x: 451, startPoint y: 164, endPoint x: 455, endPoint y: 167, distance: 4.7
click at [452, 164] on td "Rp 847,510" at bounding box center [462, 164] width 34 height 19
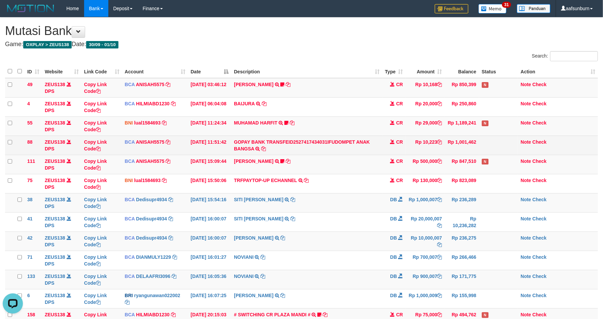
click at [401, 138] on td "CR" at bounding box center [394, 145] width 24 height 19
click at [377, 144] on td "GOPAY BANK TRANSFEID2527417434031IFUDOMPET ANAK BANGSA TRSF E-BANKING CR 0110/F…" at bounding box center [306, 145] width 151 height 19
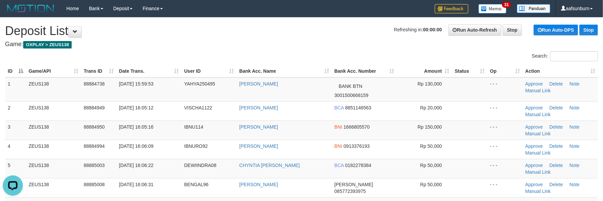
click at [464, 77] on th "Status" at bounding box center [469, 71] width 35 height 12
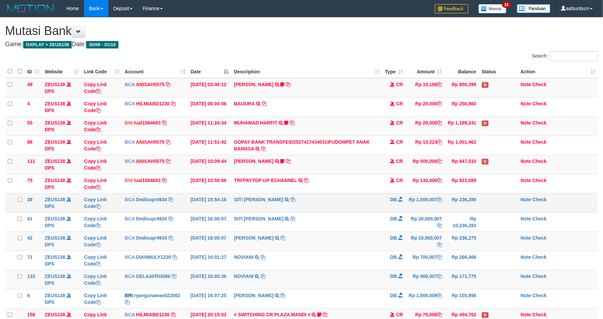
click at [381, 201] on td "SITI [PERSON_NAME] TRSF E-BANKING DB 0110/FTSCY/WS95031 1000007.00SITI [PERSON_…" at bounding box center [306, 202] width 151 height 19
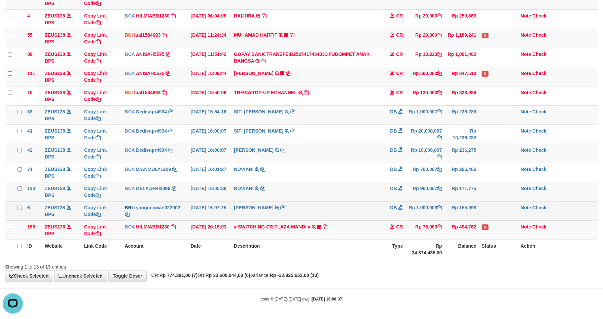
drag, startPoint x: 0, startPoint y: 0, endPoint x: 402, endPoint y: 212, distance: 454.5
click at [382, 202] on tr "6 ZEUS138 DPS Copy Link Code BRI ryangunawan022002 DPS RYAN GUNAWAN mutasi_2025…" at bounding box center [301, 210] width 593 height 19
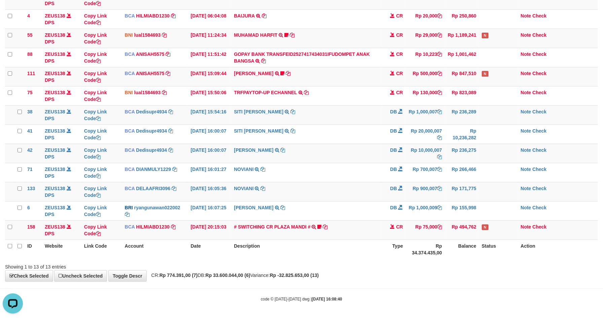
click at [434, 259] on div "ID Website Link Code Account Date Description Type Amount Balance Status Action…" at bounding box center [301, 118] width 603 height 286
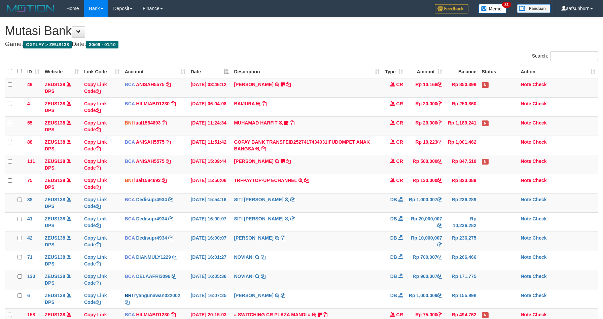
scroll to position [90, 0]
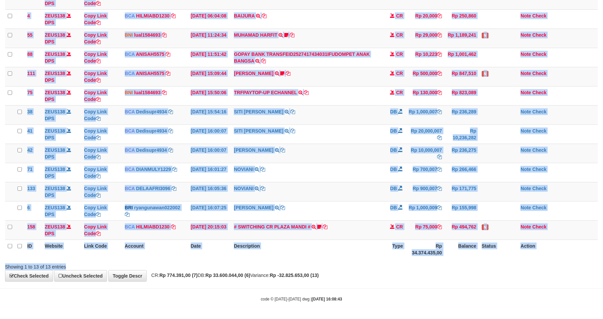
click at [449, 260] on div "Search: ID Website Link Code Account Date Description Type Amount Balance Statu…" at bounding box center [301, 116] width 593 height 307
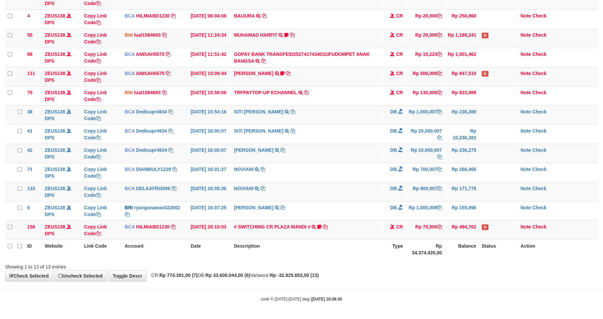
click at [448, 258] on th "Balance" at bounding box center [462, 248] width 34 height 19
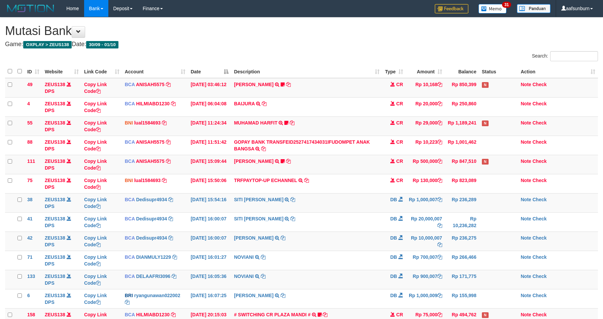
scroll to position [90, 0]
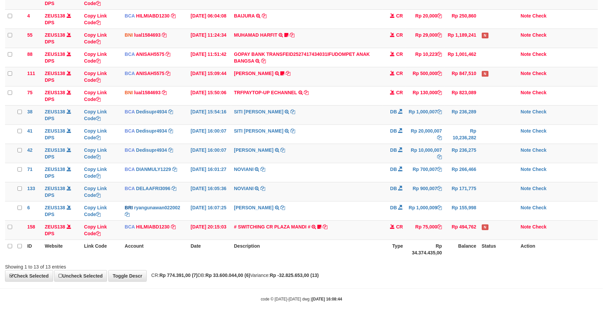
click at [447, 258] on th "Balance" at bounding box center [462, 248] width 34 height 19
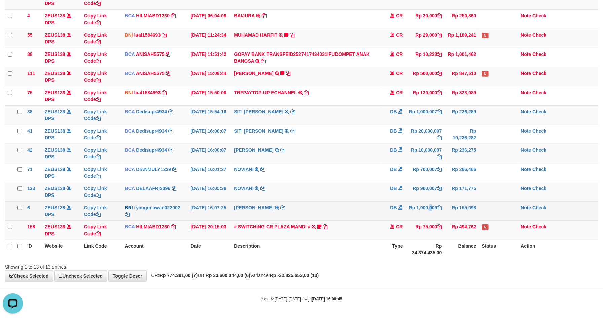
click at [422, 202] on td "Rp 1,000,009" at bounding box center [425, 210] width 39 height 19
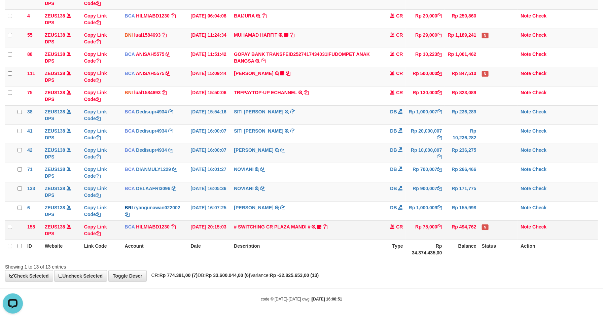
click at [405, 221] on td "CR" at bounding box center [394, 229] width 24 height 19
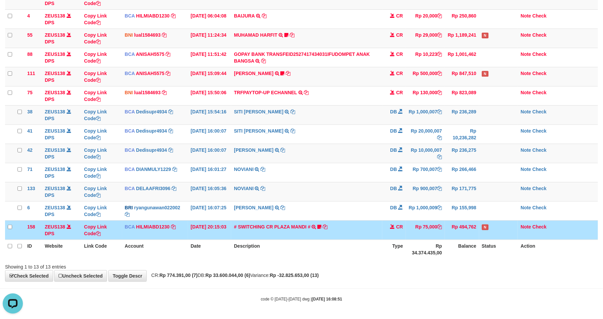
click at [405, 220] on td "CR" at bounding box center [394, 229] width 24 height 19
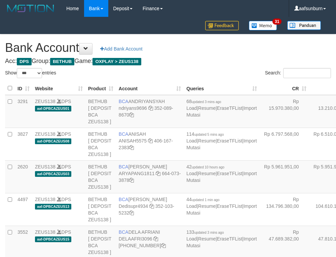
select select "***"
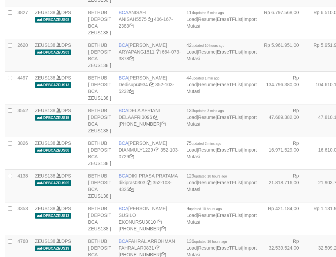
scroll to position [135, 0]
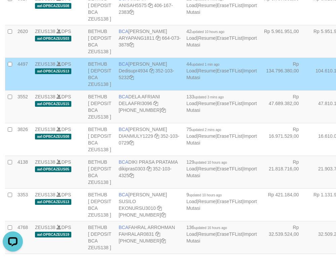
scroll to position [1576, 0]
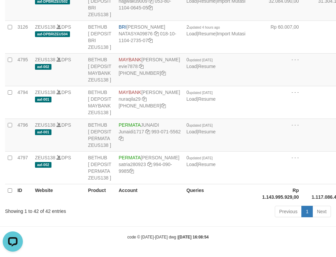
drag, startPoint x: 312, startPoint y: 123, endPoint x: 307, endPoint y: 123, distance: 4.7
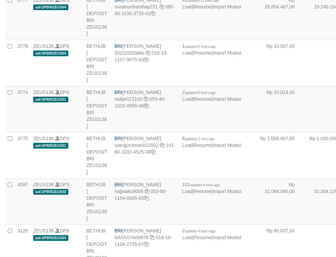
scroll to position [1576, 0]
select select "***"
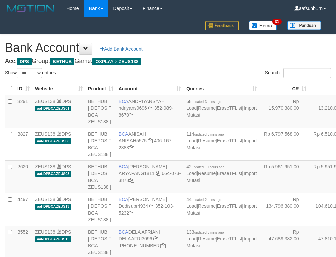
select select "***"
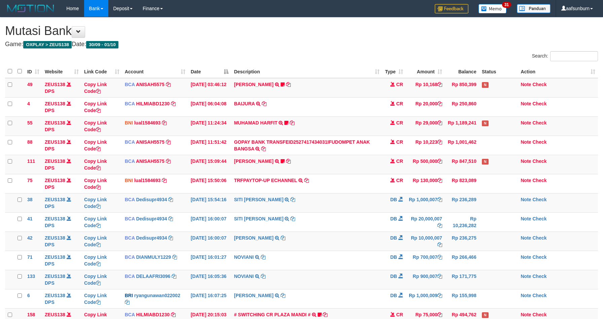
scroll to position [90, 0]
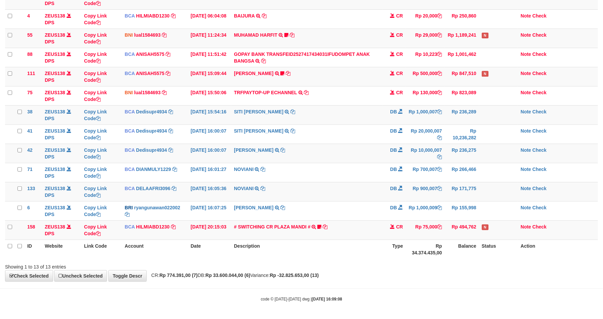
click at [367, 226] on td "# SWITCHING CR PLAZA MANDI # SWITCHING CR TRF TUPARDI 008 PLAZA MANDI 185000420…" at bounding box center [306, 229] width 151 height 19
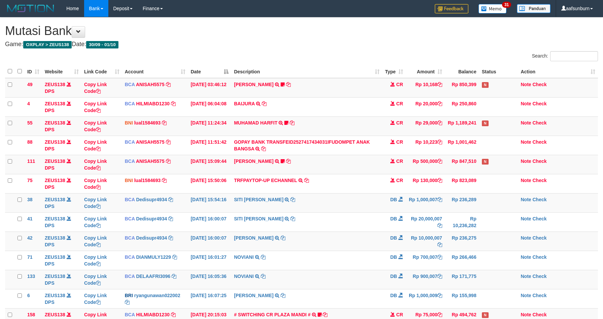
scroll to position [90, 0]
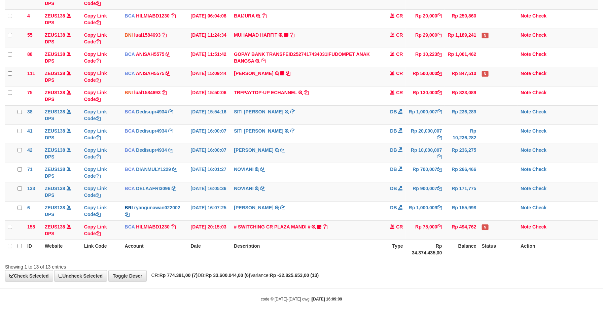
click at [432, 261] on div "Showing 1 to 13 of 13 entries" at bounding box center [301, 265] width 603 height 9
click at [433, 260] on div "ID Website Link Code Account Date Description Type Amount Balance Status Action…" at bounding box center [301, 118] width 603 height 286
click at [401, 227] on span "CR" at bounding box center [399, 226] width 7 height 5
click at [421, 247] on th "Rp 34.374.435,00" at bounding box center [425, 248] width 39 height 19
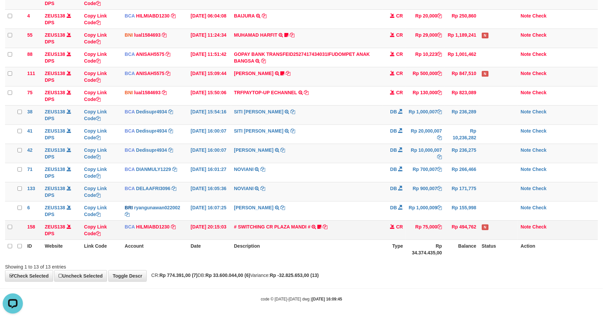
click at [398, 237] on td "CR" at bounding box center [394, 229] width 24 height 19
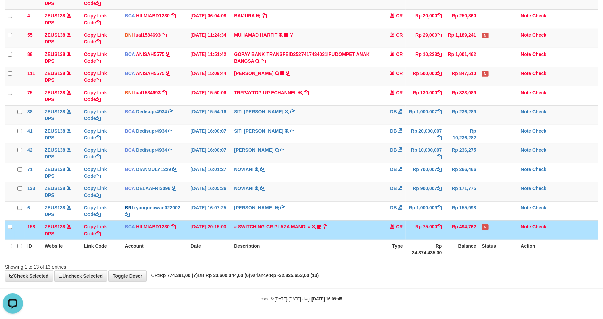
click at [403, 235] on td "CR" at bounding box center [394, 229] width 24 height 19
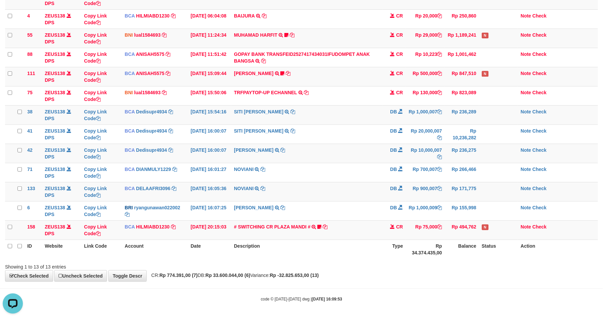
click at [493, 270] on div "**********" at bounding box center [301, 105] width 603 height 351
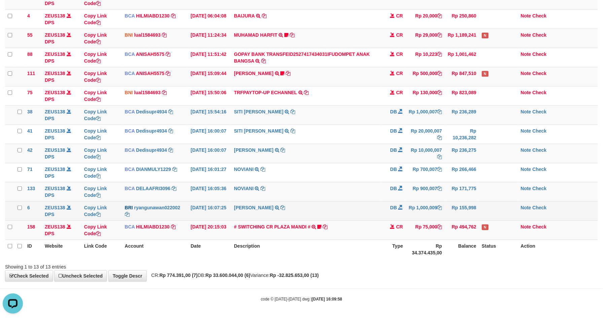
click at [402, 213] on td "DB" at bounding box center [394, 210] width 24 height 19
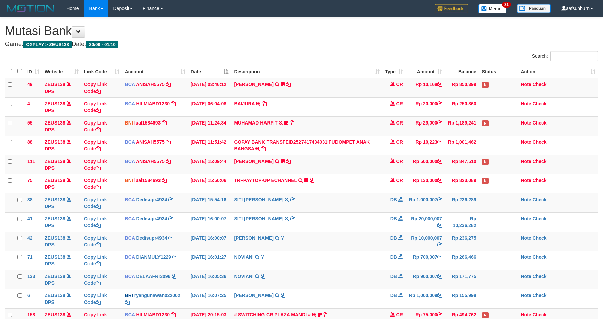
scroll to position [90, 0]
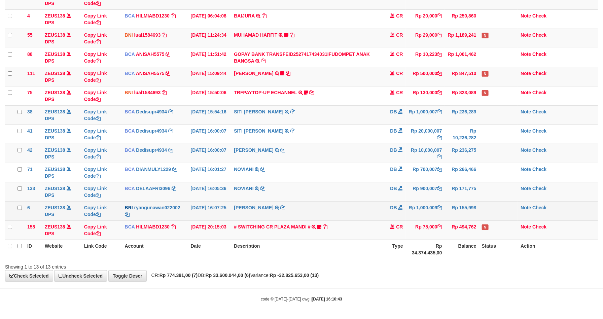
click at [406, 213] on td "Rp 1,000,009" at bounding box center [425, 210] width 39 height 19
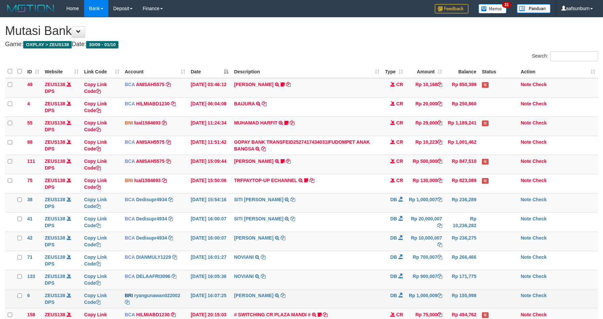
scroll to position [90, 0]
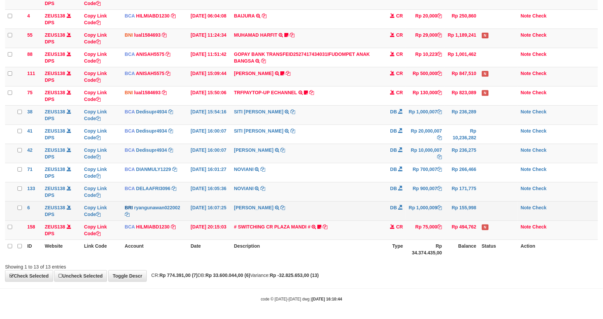
click at [407, 209] on td "Rp 1,000,009" at bounding box center [425, 210] width 39 height 19
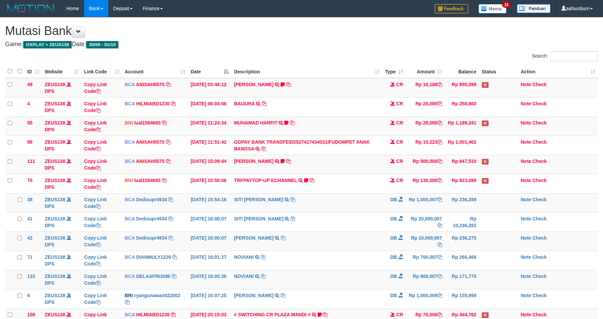
scroll to position [90, 0]
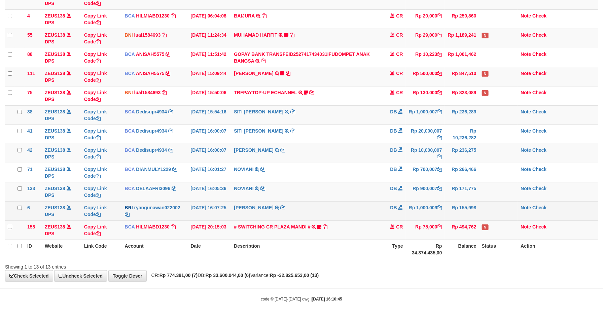
click at [457, 214] on td "Rp 155,998" at bounding box center [462, 210] width 34 height 19
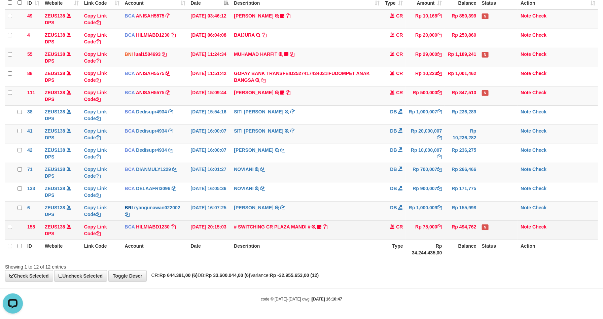
drag, startPoint x: 458, startPoint y: 223, endPoint x: 496, endPoint y: 222, distance: 37.3
click at [459, 223] on td "Rp 494,762" at bounding box center [462, 229] width 34 height 19
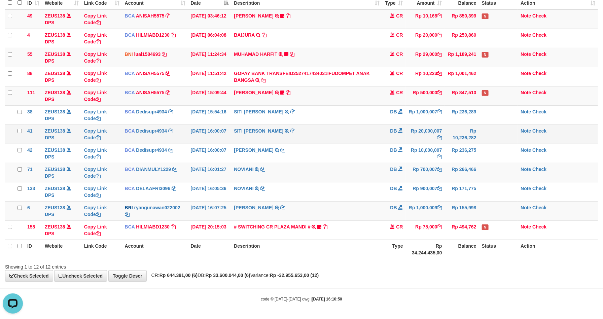
click at [315, 133] on td "SITI [PERSON_NAME] TRSF E-BANKING DB 0110/FTSCY/WS95271 20000007.00SITI [PERSON…" at bounding box center [306, 133] width 151 height 19
drag, startPoint x: 315, startPoint y: 132, endPoint x: 585, endPoint y: 93, distance: 272.5
click at [316, 131] on td "SITI NURLITA SAPIT TRSF E-BANKING DB 0110/FTSCY/WS95271 20000007.00SITI NURLITA…" at bounding box center [306, 133] width 151 height 19
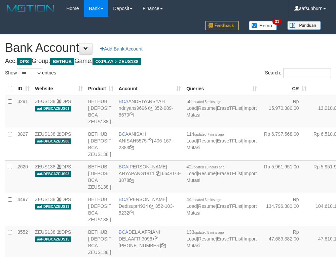
select select "***"
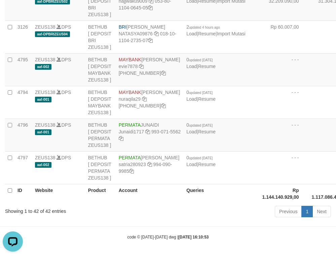
drag, startPoint x: 314, startPoint y: 68, endPoint x: 299, endPoint y: 75, distance: 16.7
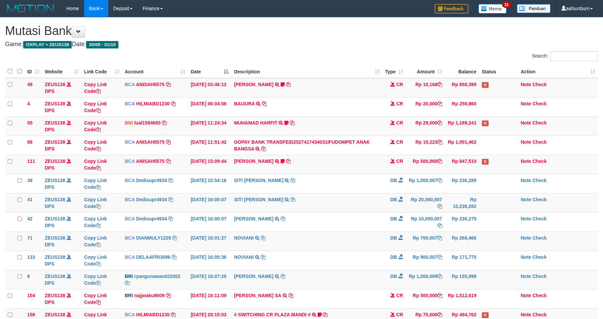
scroll to position [78, 0]
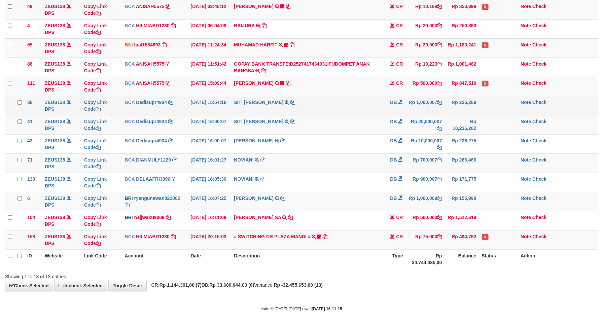
click at [291, 113] on td "SITI [PERSON_NAME] TRSF E-BANKING DB 0110/FTSCY/WS95031 1000007.00SITI [PERSON_…" at bounding box center [306, 105] width 151 height 19
click at [291, 112] on td "SITI [PERSON_NAME] TRSF E-BANKING DB 0110/FTSCY/WS95031 1000007.00SITI [PERSON_…" at bounding box center [306, 105] width 151 height 19
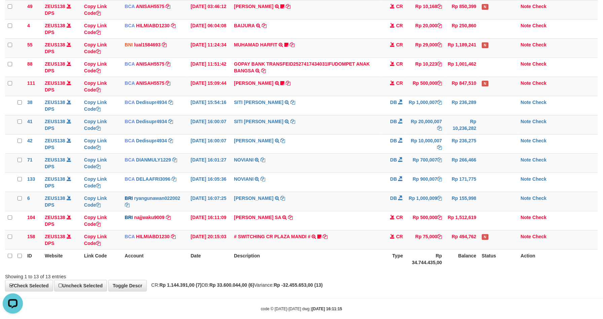
scroll to position [0, 0]
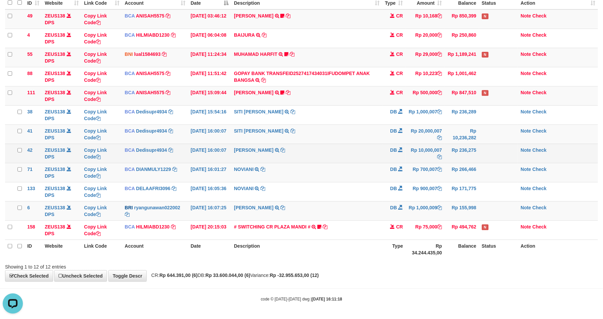
click at [359, 156] on td "DEDI SUPRIYADI TRSF E-BANKING DB 0110/FTSCY/WS95271 10000007.00DEDI SUPRIYADI" at bounding box center [306, 153] width 151 height 19
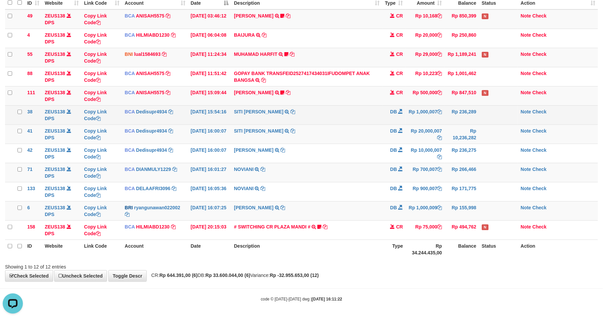
click at [282, 122] on td "SITI [PERSON_NAME] TRSF E-BANKING DB 0110/FTSCY/WS95031 1000007.00SITI [PERSON_…" at bounding box center [306, 114] width 151 height 19
click at [279, 120] on td "SITI [PERSON_NAME] TRSF E-BANKING DB 0110/FTSCY/WS95031 1000007.00SITI [PERSON_…" at bounding box center [306, 114] width 151 height 19
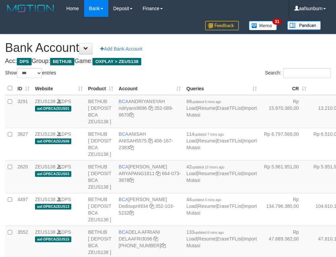
select select "***"
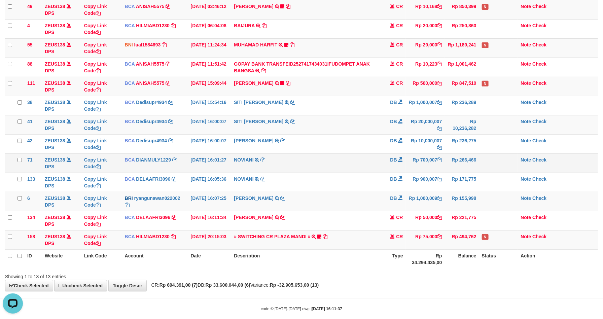
drag, startPoint x: 383, startPoint y: 165, endPoint x: 381, endPoint y: 160, distance: 5.1
click at [383, 164] on td "DB" at bounding box center [394, 162] width 24 height 19
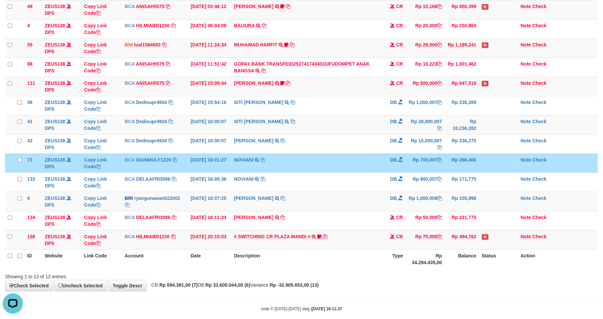
click at [381, 160] on td "NOVIANI TRSF E-BANKING DB 0110/FTSCY/WS95031 700007.00NOVIANI" at bounding box center [306, 162] width 151 height 19
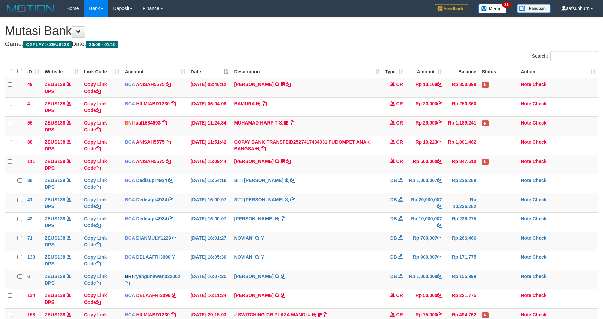
scroll to position [78, 0]
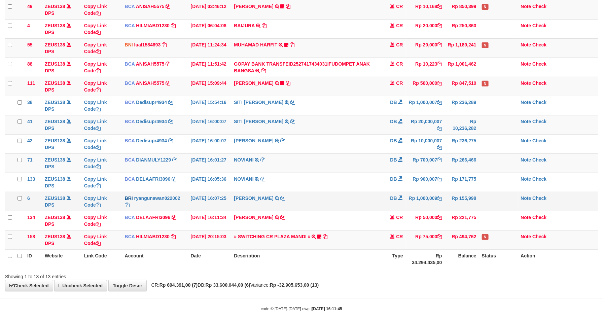
click at [390, 209] on td "DB" at bounding box center [394, 201] width 24 height 19
click at [464, 256] on th "Balance" at bounding box center [462, 258] width 34 height 19
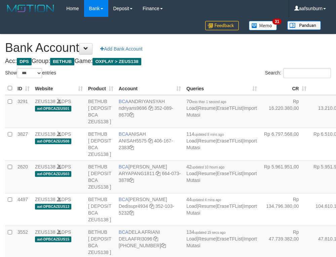
select select "***"
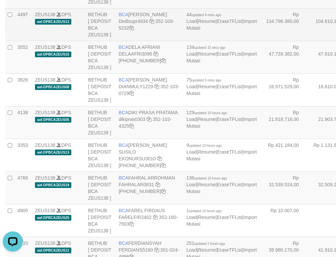
click at [309, 41] on td "Rp 104.610.105,00" at bounding box center [333, 24] width 49 height 33
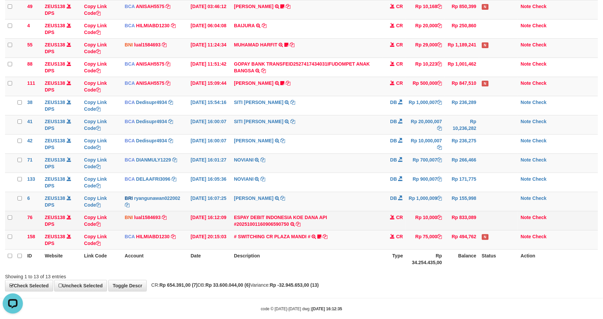
click at [477, 226] on td "Rp 833,089" at bounding box center [462, 220] width 34 height 19
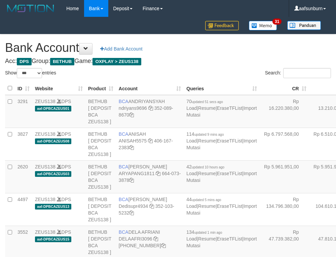
select select "***"
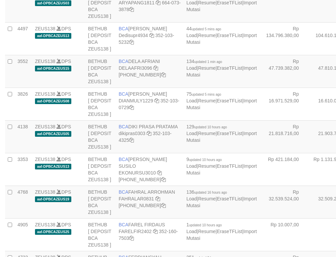
scroll to position [185, 0]
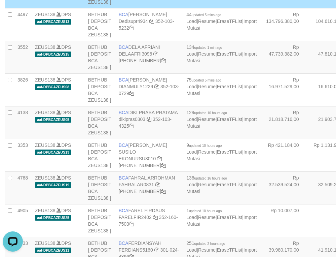
scroll to position [1483, 0]
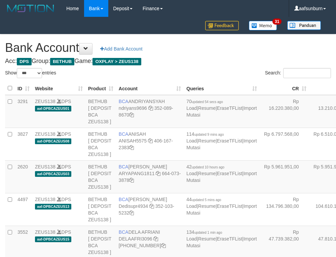
select select "***"
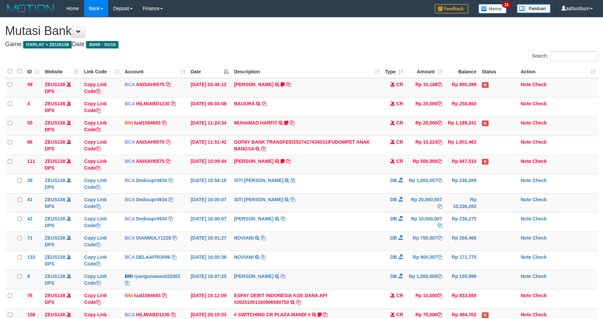
scroll to position [78, 0]
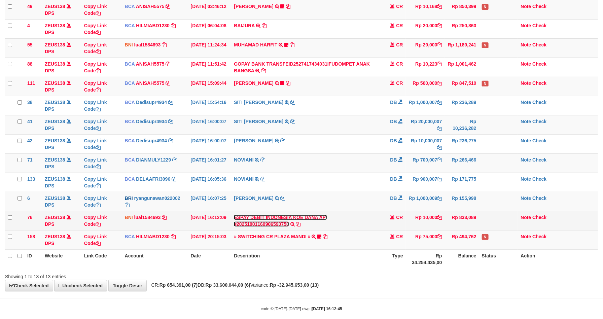
click at [300, 219] on link "ESPAY DEBIT INDONESIA KOE DANA API #20251001160906590750" at bounding box center [280, 221] width 93 height 12
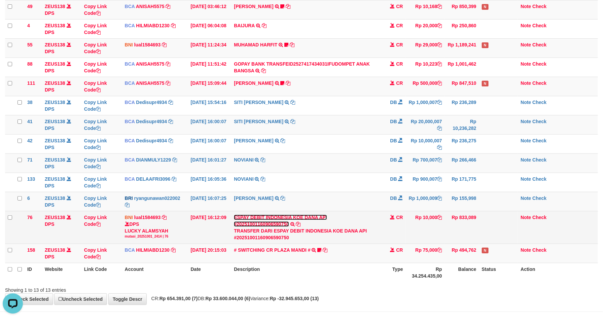
scroll to position [0, 0]
click at [148, 231] on div "DPS LUCKY ALAMSYAH mutasi_20251001_2414 | 76" at bounding box center [155, 230] width 61 height 18
drag, startPoint x: 148, startPoint y: 231, endPoint x: 609, endPoint y: 239, distance: 461.2
click at [148, 231] on div "DPS LUCKY ALAMSYAH mutasi_20251001_2414 | 76" at bounding box center [155, 230] width 61 height 18
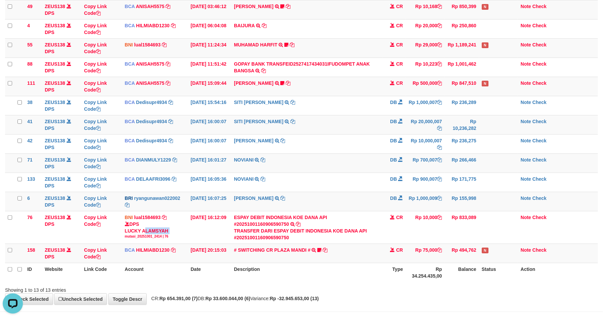
copy div "LUCKY ALAMSYAH"
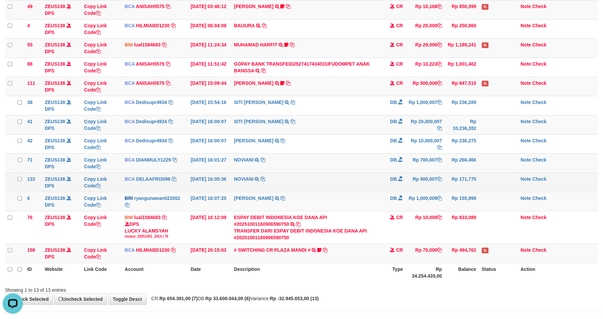
click at [419, 180] on td "Rp 900,007" at bounding box center [425, 182] width 39 height 19
drag, startPoint x: 420, startPoint y: 179, endPoint x: 426, endPoint y: 186, distance: 9.6
click at [422, 182] on td "Rp 900,007" at bounding box center [425, 182] width 39 height 19
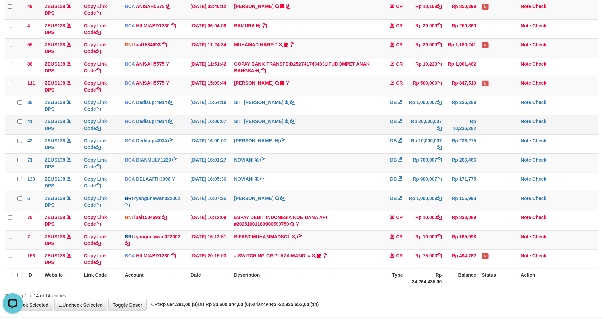
click at [457, 124] on td "Rp 10,236,282" at bounding box center [462, 124] width 34 height 19
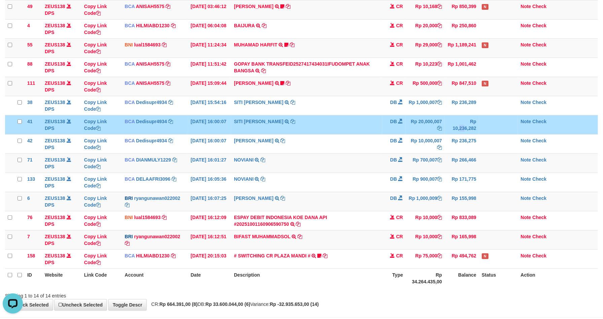
click at [456, 124] on td "Rp 10,236,282" at bounding box center [462, 124] width 34 height 19
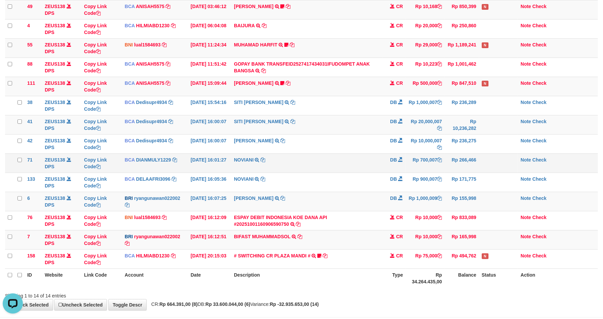
drag, startPoint x: 369, startPoint y: 172, endPoint x: 366, endPoint y: 169, distance: 4.5
click at [369, 172] on td "NOVIANI TRSF E-BANKING DB 0110/FTSCY/WS95031 700007.00NOVIANI" at bounding box center [306, 162] width 151 height 19
click at [366, 169] on td "NOVIANI TRSF E-BANKING DB 0110/FTSCY/WS95031 700007.00NOVIANI" at bounding box center [306, 162] width 151 height 19
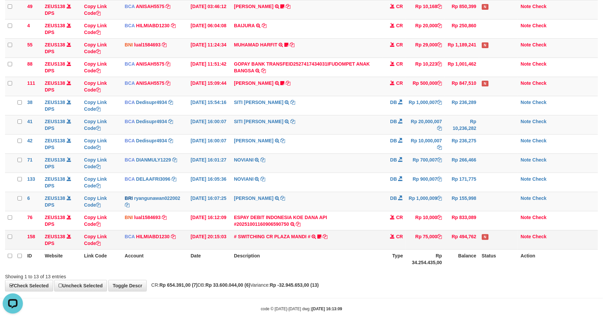
click at [434, 242] on td "Rp 75,000" at bounding box center [425, 239] width 39 height 19
click at [362, 243] on td "# SWITCHING CR PLAZA MANDI # SWITCHING CR TRF TUPARDI 008 PLAZA MANDI 185000420…" at bounding box center [306, 239] width 151 height 19
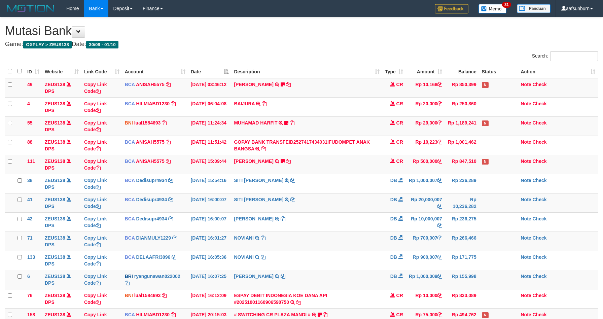
scroll to position [78, 0]
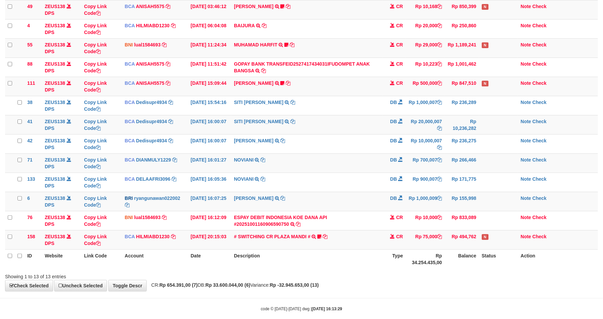
click at [361, 243] on td "# SWITCHING CR PLAZA MANDI # SWITCHING CR TRF TUPARDI 008 PLAZA MANDI 185000420…" at bounding box center [306, 239] width 151 height 19
click at [414, 242] on td "Rp 75,000" at bounding box center [425, 239] width 39 height 19
click at [417, 234] on td "Rp 75,000" at bounding box center [425, 239] width 39 height 19
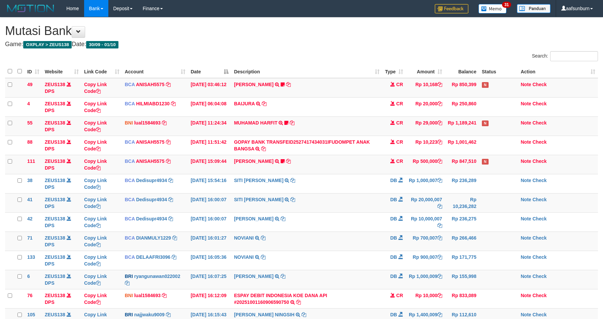
scroll to position [88, 0]
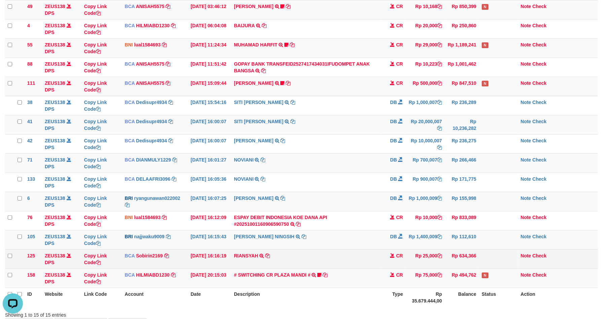
click at [437, 266] on td "Rp 25,000" at bounding box center [425, 258] width 39 height 19
click at [435, 266] on td "Rp 25,000" at bounding box center [425, 258] width 39 height 19
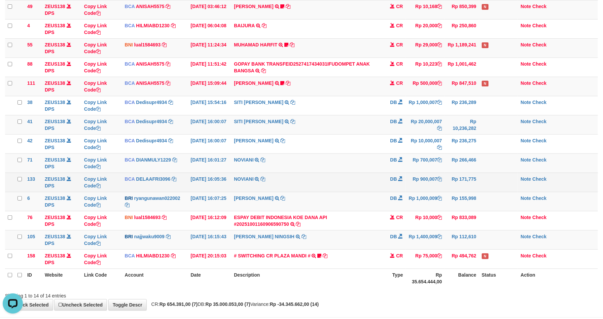
click at [382, 177] on td "DB" at bounding box center [394, 182] width 24 height 19
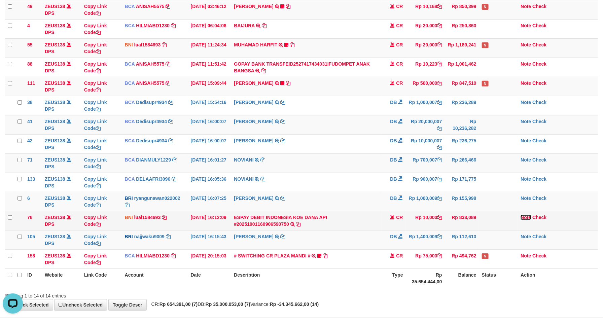
click at [523, 216] on link "Note" at bounding box center [525, 217] width 10 height 5
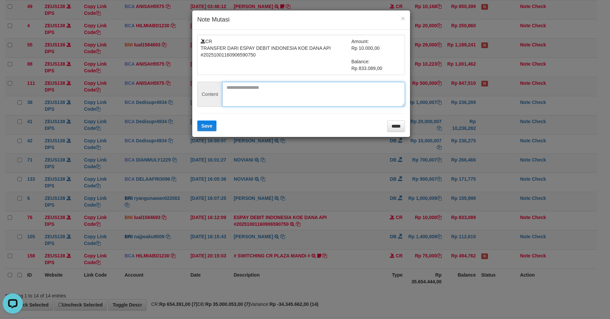
drag, startPoint x: 261, startPoint y: 86, endPoint x: 223, endPoint y: 117, distance: 49.0
click at [261, 86] on textarea at bounding box center [313, 94] width 183 height 25
paste textarea "******"
click at [268, 94] on textarea "******" at bounding box center [313, 94] width 183 height 25
paste textarea "**********"
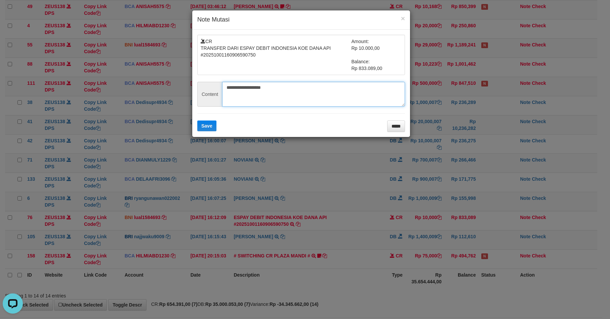
type textarea "******"
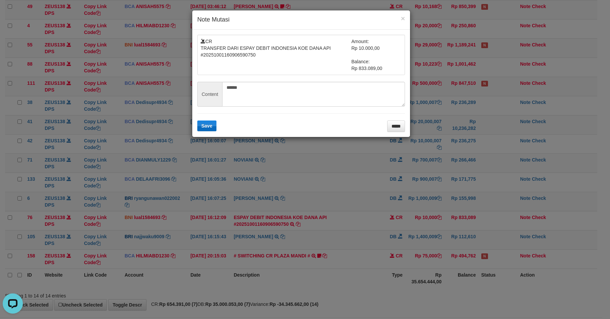
click at [199, 121] on div "CR TRANSFER DARI ESPAY DEBIT INDONESIA KOE DANA API #20251001160906590750 Amoun…" at bounding box center [301, 83] width 218 height 107
click at [200, 123] on button "Save" at bounding box center [206, 125] width 19 height 11
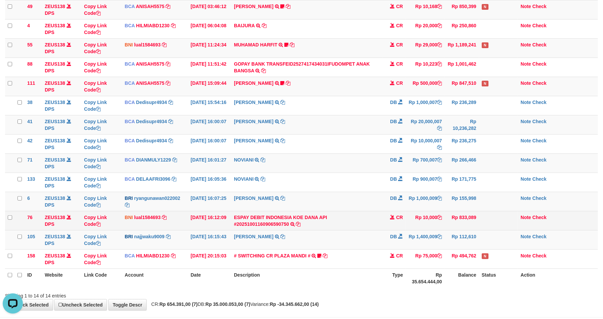
click at [374, 213] on td "ESPAY DEBIT INDONESIA KOE DANA API #20251001160906590750 TRANSFER DARI ESPAY DE…" at bounding box center [306, 220] width 151 height 19
